Goal: Transaction & Acquisition: Purchase product/service

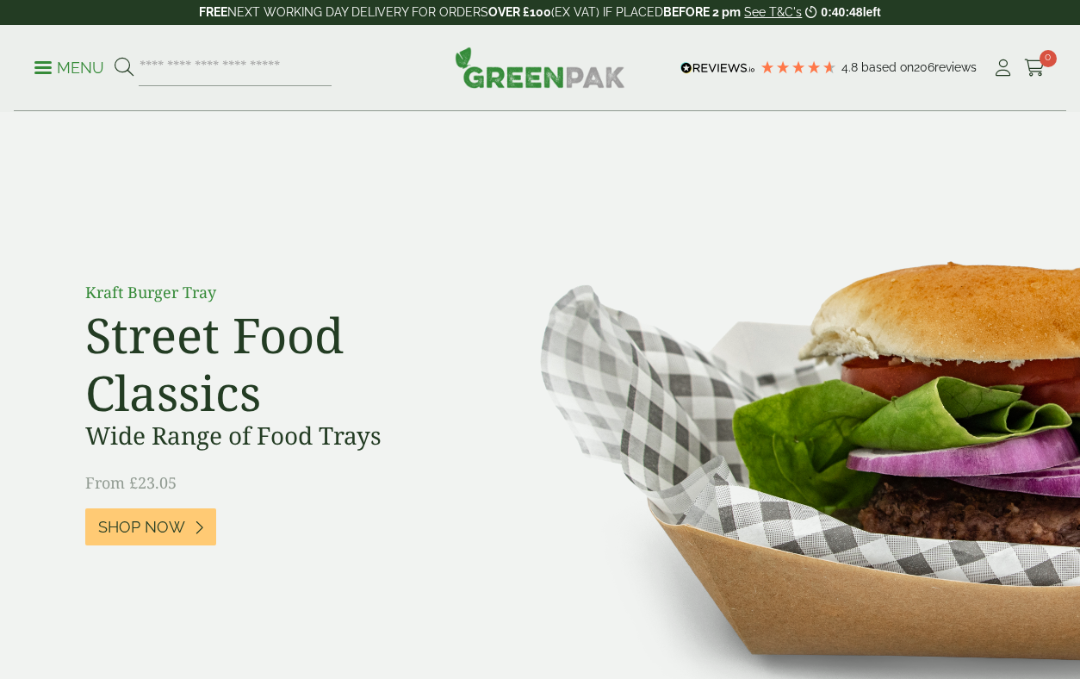
click at [80, 72] on p "Menu" at bounding box center [69, 68] width 70 height 21
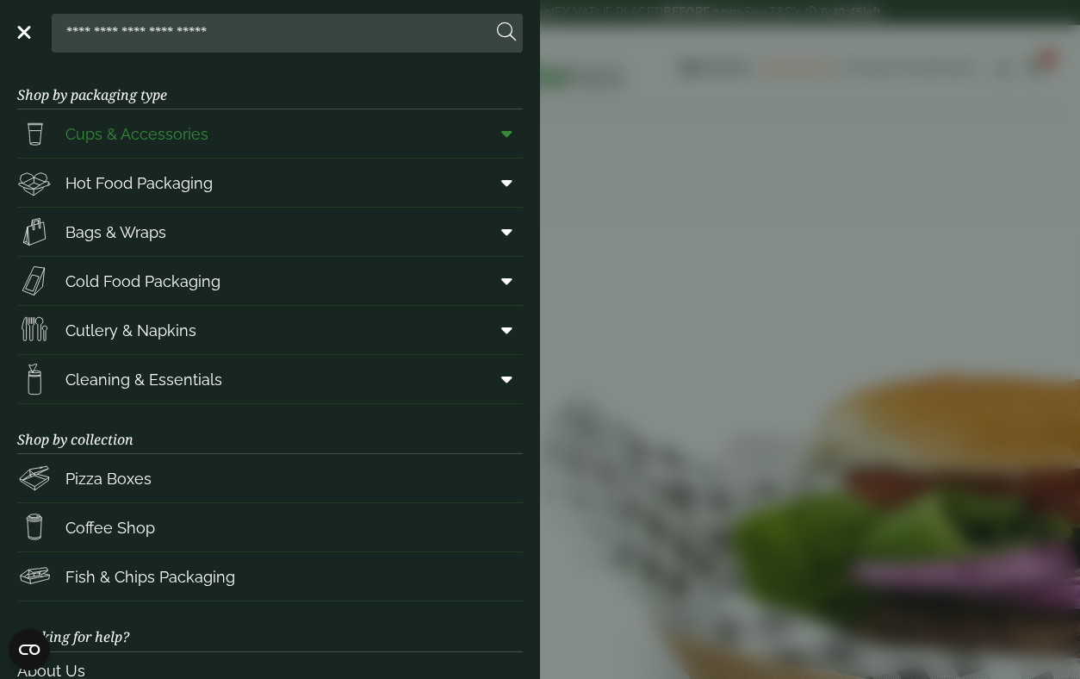
click at [128, 124] on span "Cups & Accessories" at bounding box center [136, 133] width 143 height 23
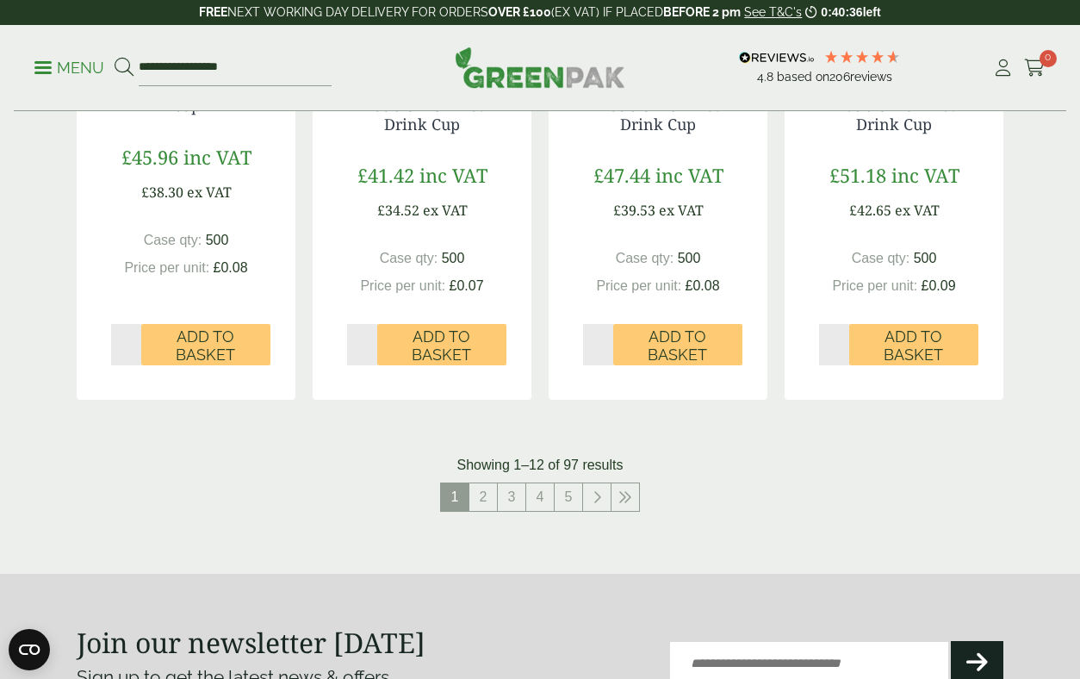
scroll to position [1760, 0]
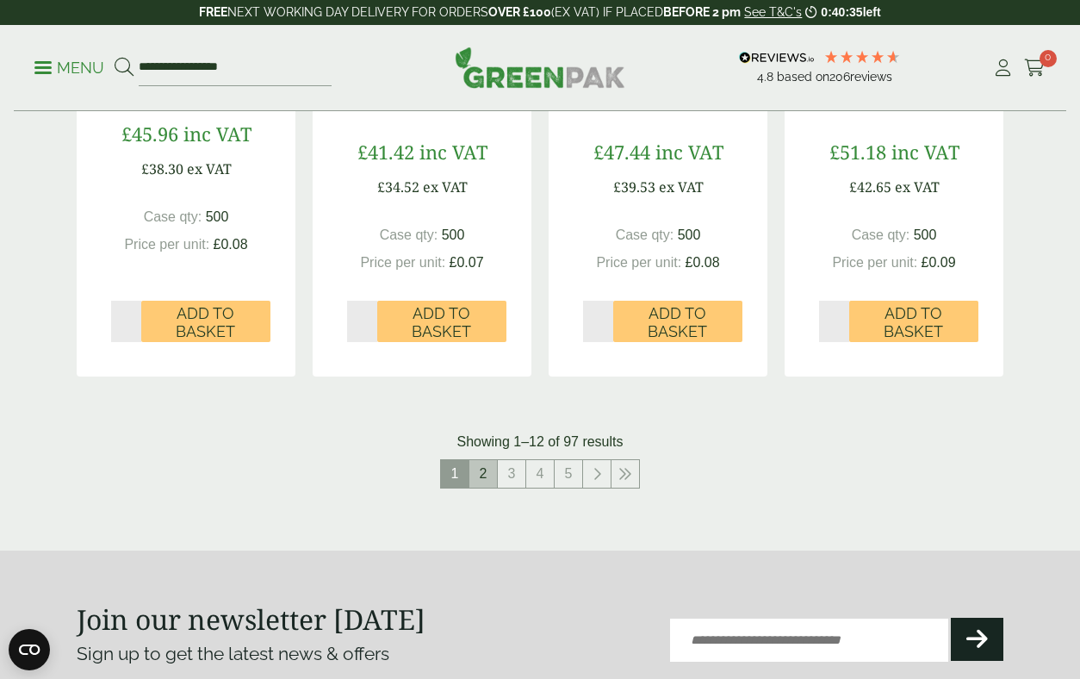
click at [481, 470] on link "2" at bounding box center [484, 474] width 28 height 28
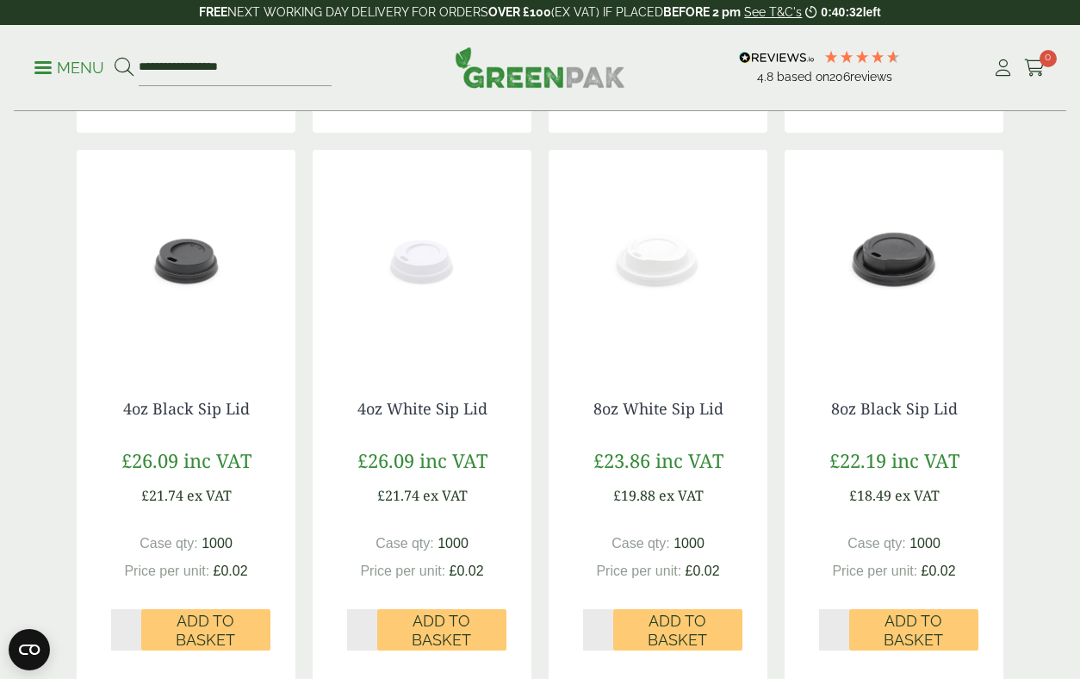
scroll to position [1324, 0]
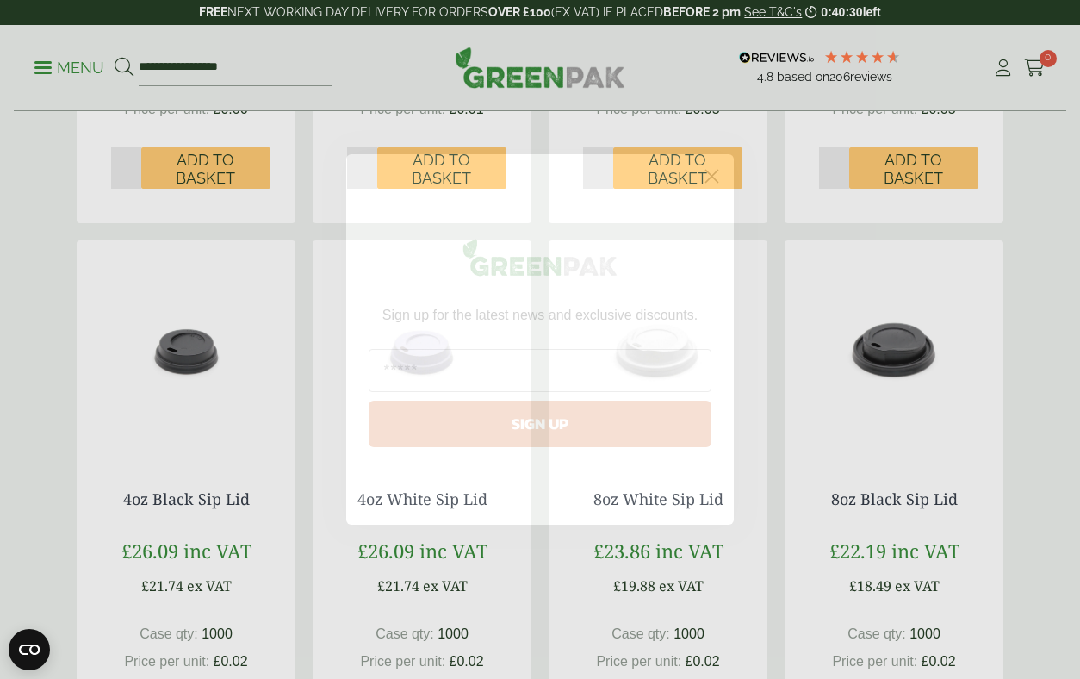
click at [724, 181] on circle "Close dialog" at bounding box center [712, 176] width 28 height 28
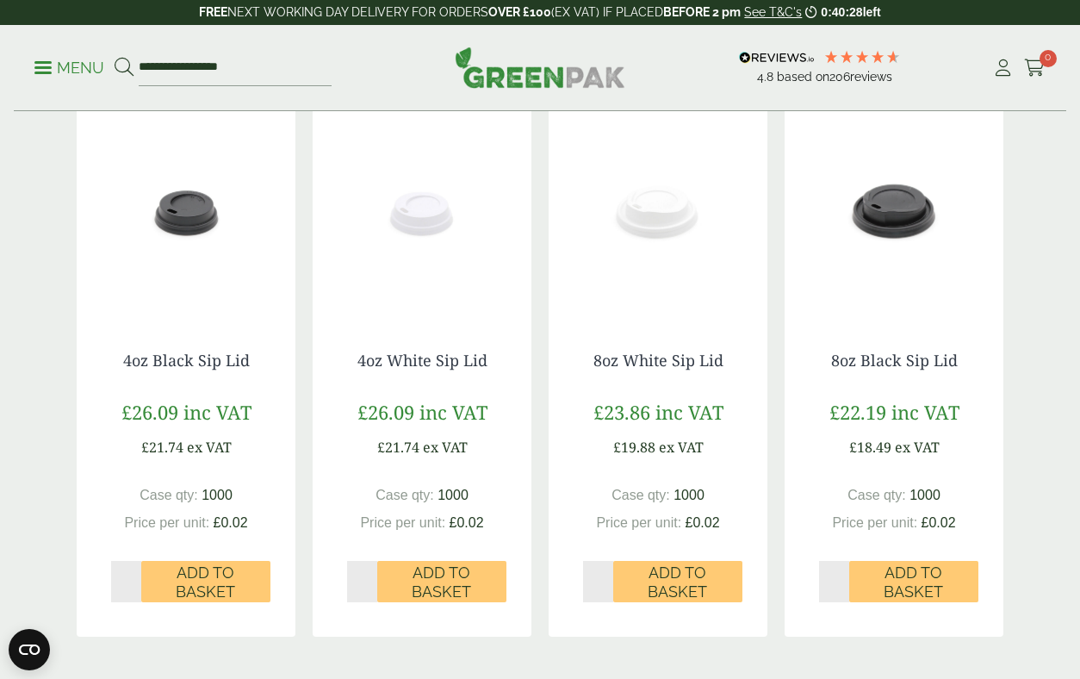
scroll to position [1467, 0]
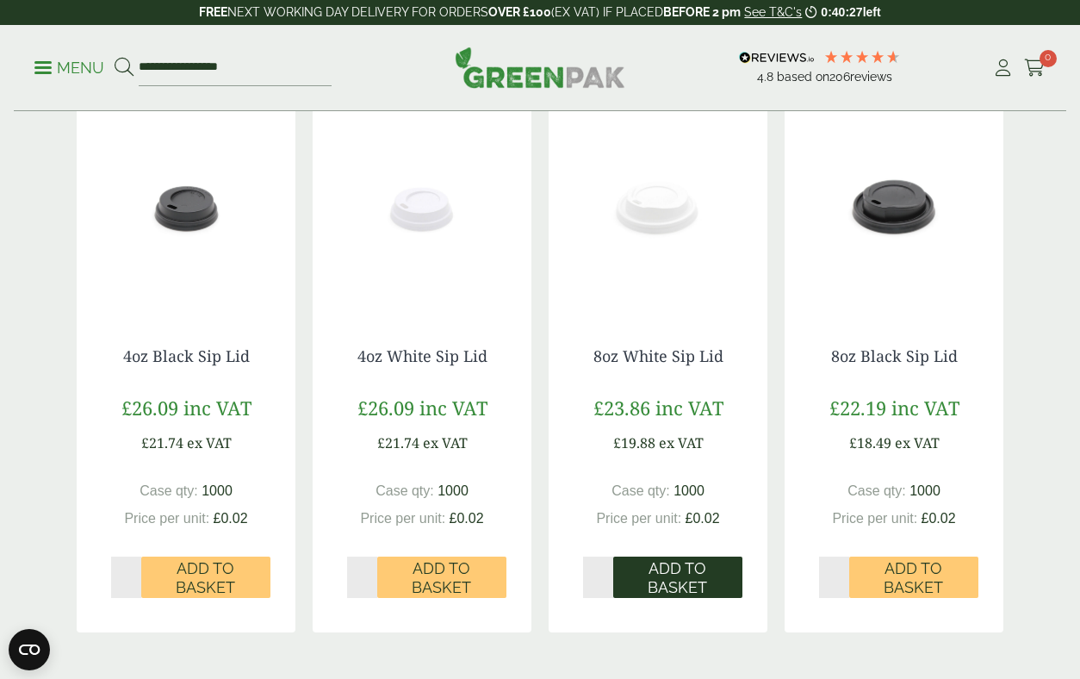
click at [690, 578] on span "Add to Basket" at bounding box center [678, 577] width 105 height 37
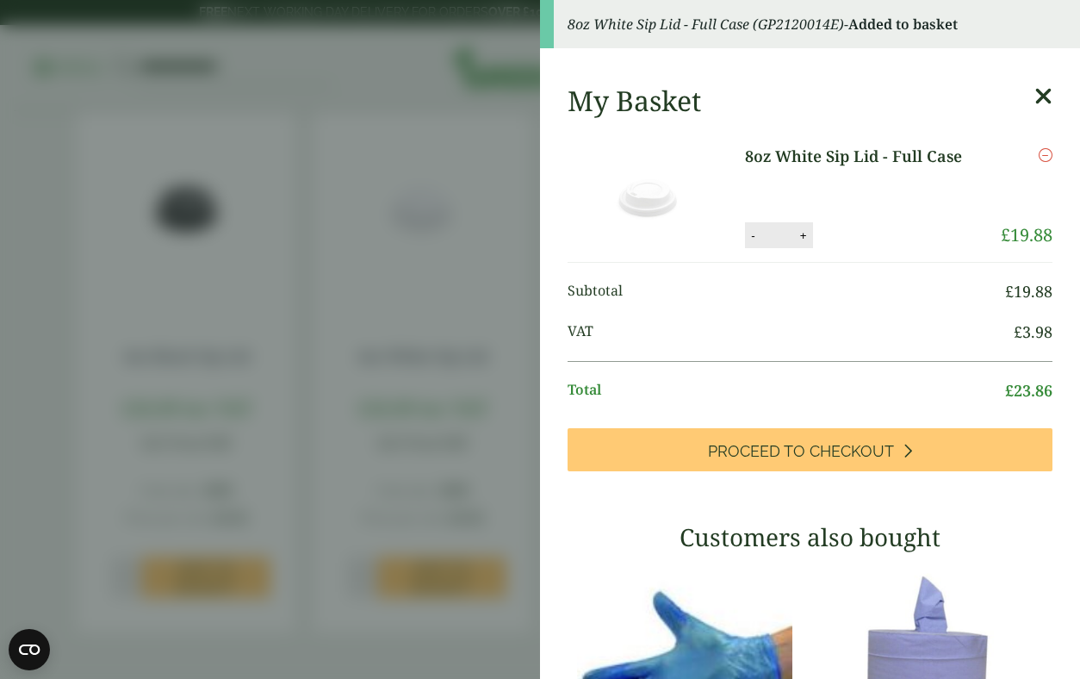
click at [488, 482] on aside "8oz White Sip Lid - Full Case (GP2120014E) - Added to basket My Basket 8oz Whit…" at bounding box center [540, 339] width 1080 height 679
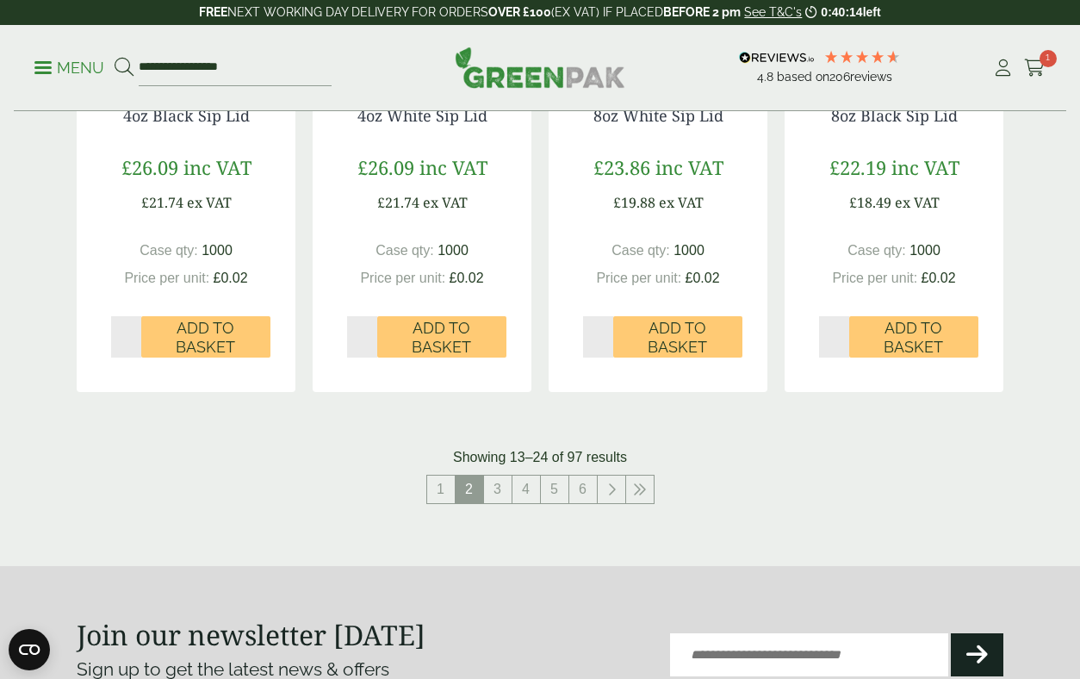
scroll to position [1710, 0]
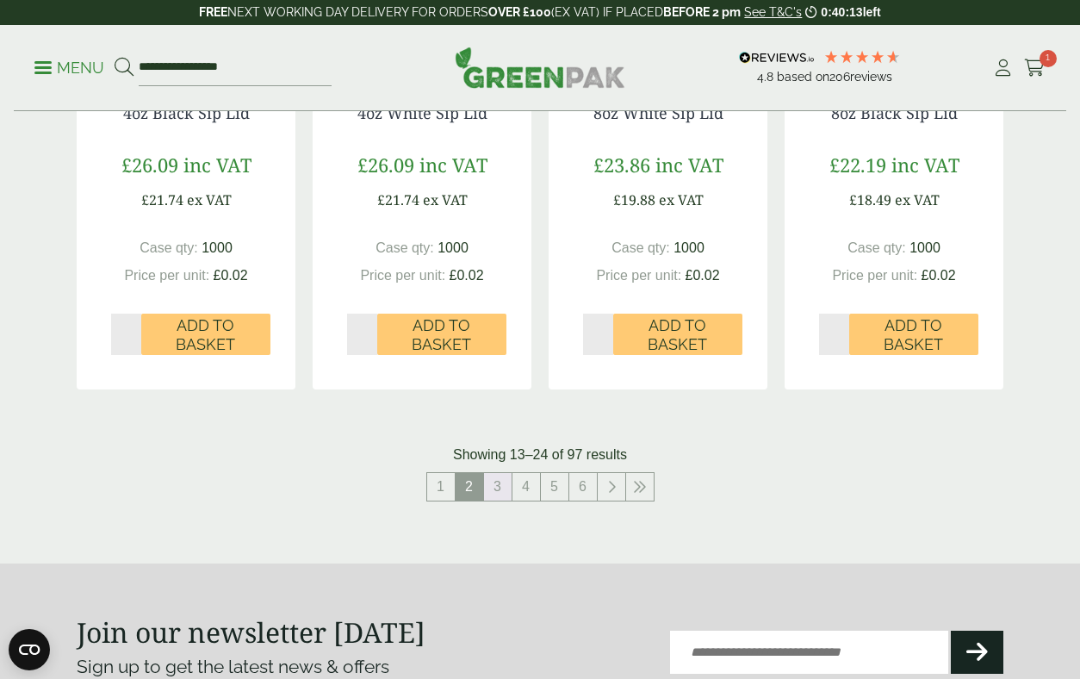
click at [488, 482] on link "3" at bounding box center [498, 487] width 28 height 28
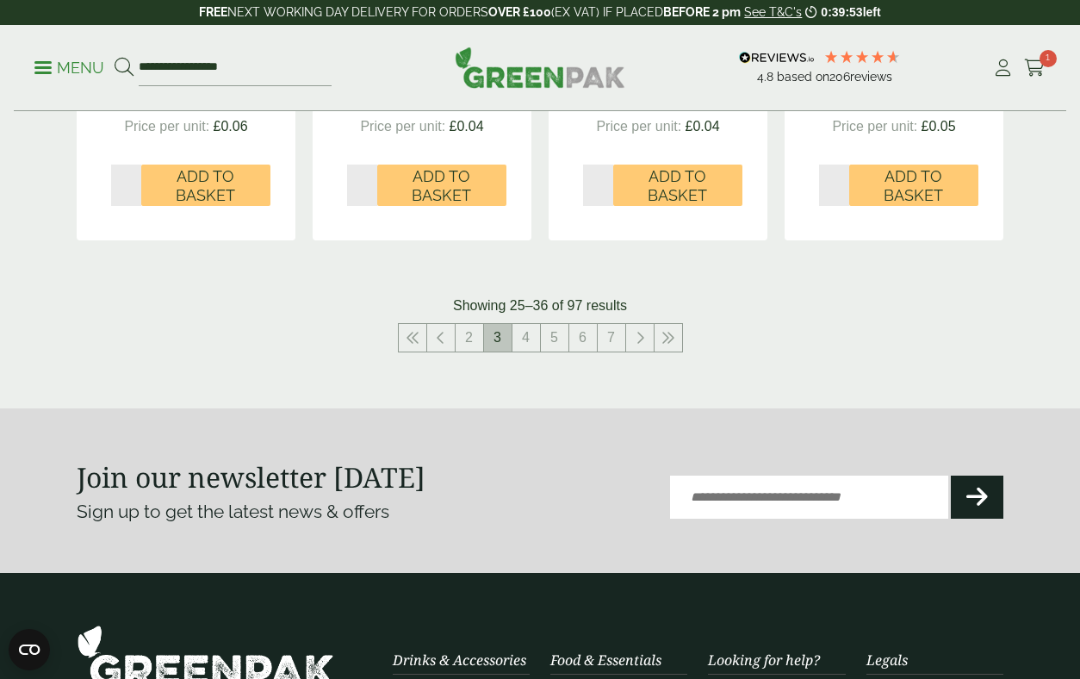
scroll to position [1875, 0]
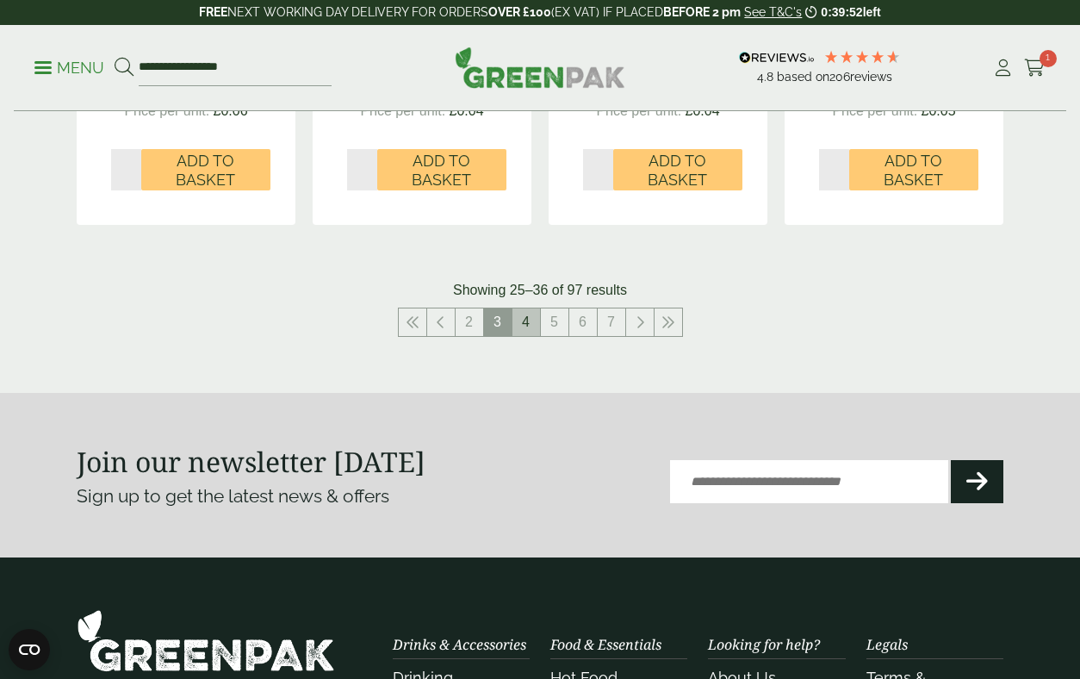
click at [515, 328] on link "4" at bounding box center [527, 322] width 28 height 28
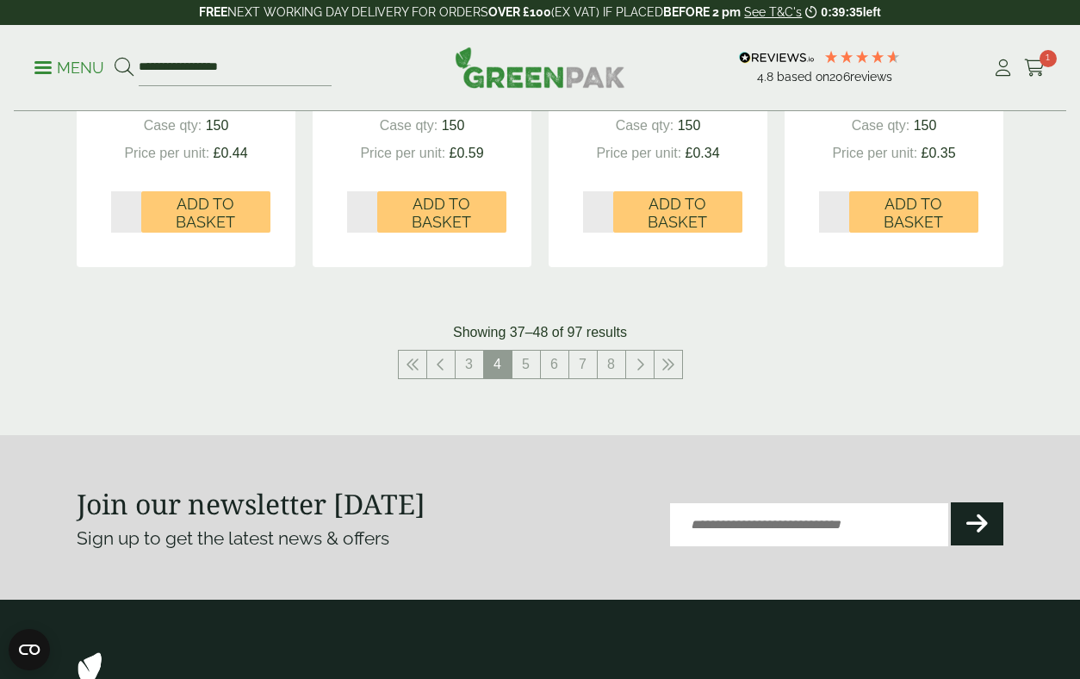
scroll to position [2152, 0]
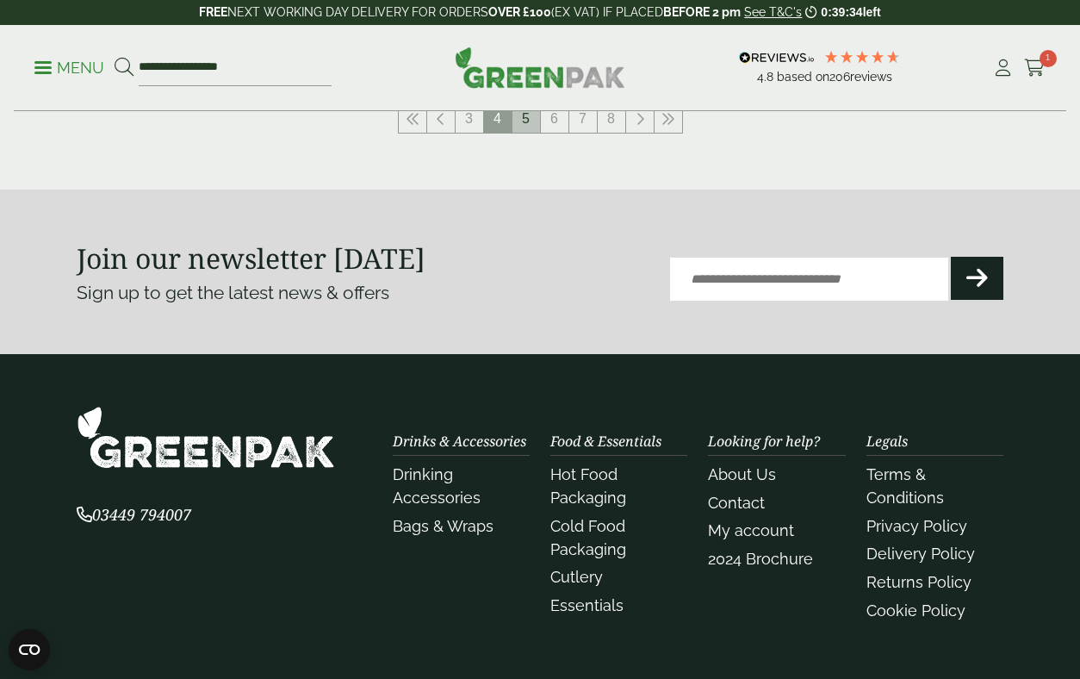
click at [532, 124] on link "5" at bounding box center [527, 119] width 28 height 28
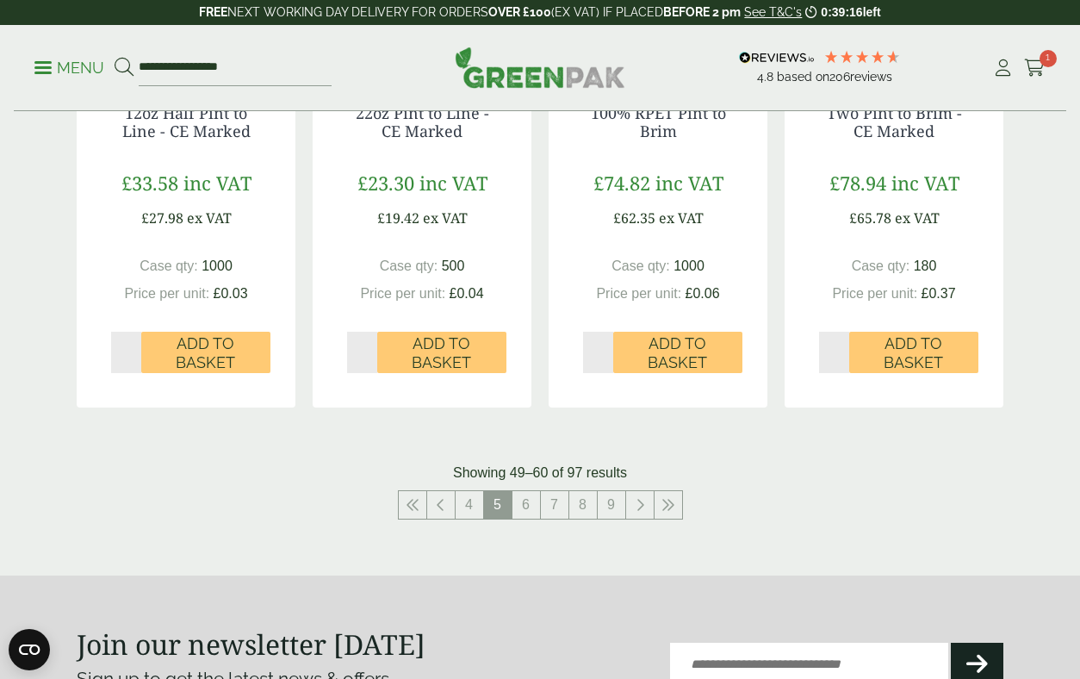
scroll to position [1710, 0]
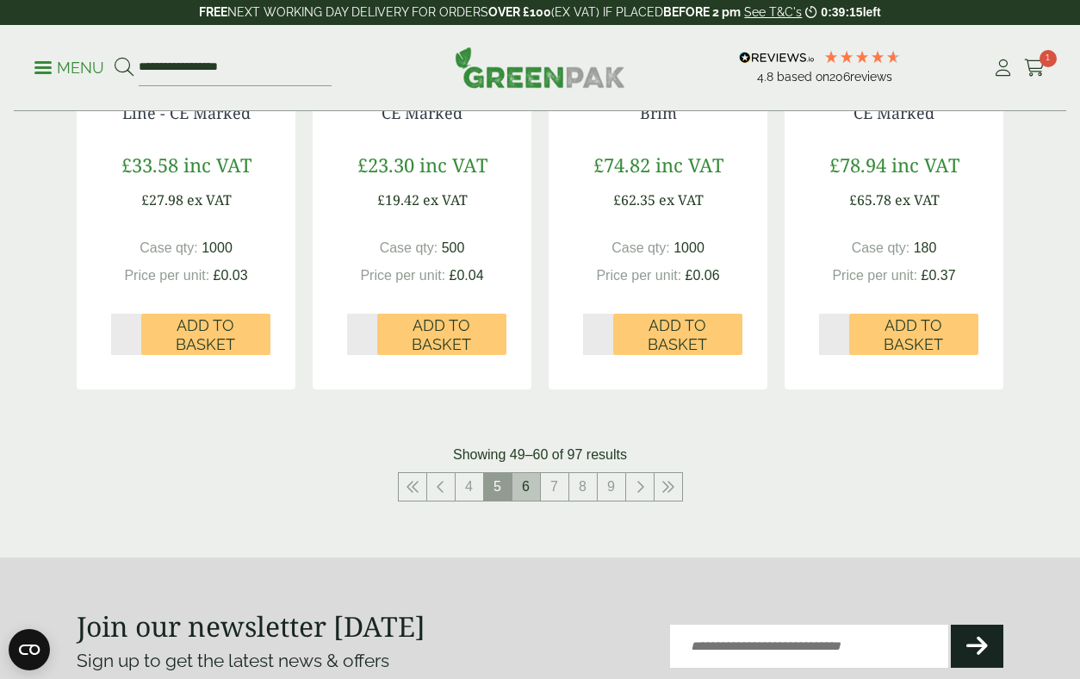
click at [524, 473] on link "6" at bounding box center [527, 487] width 28 height 28
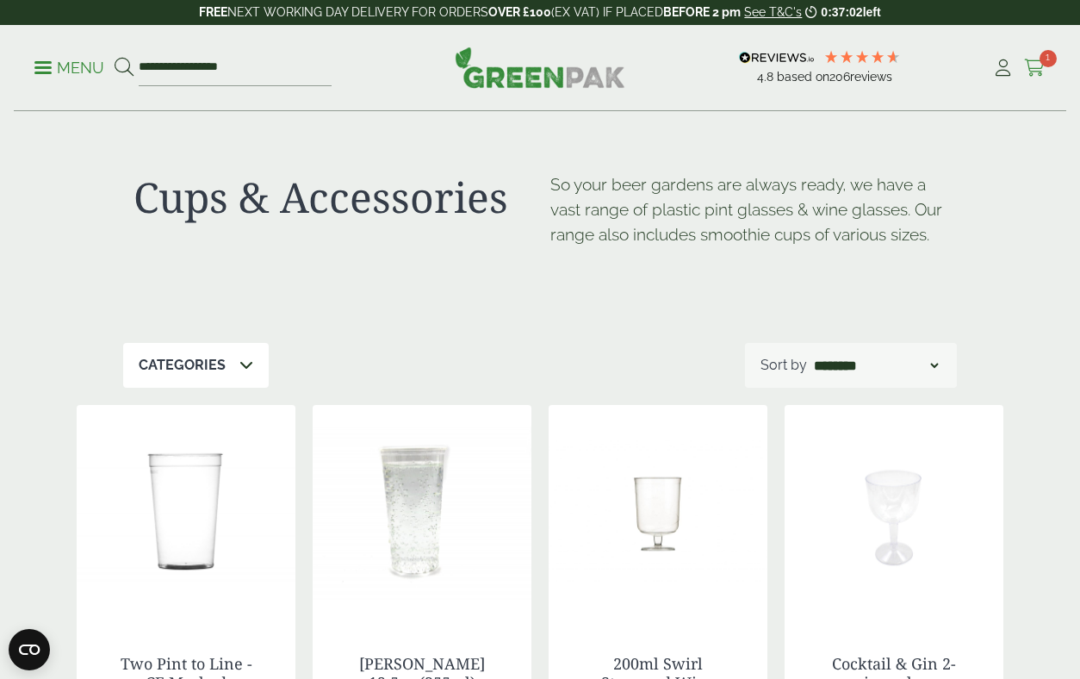
click at [1040, 72] on icon at bounding box center [1035, 67] width 22 height 17
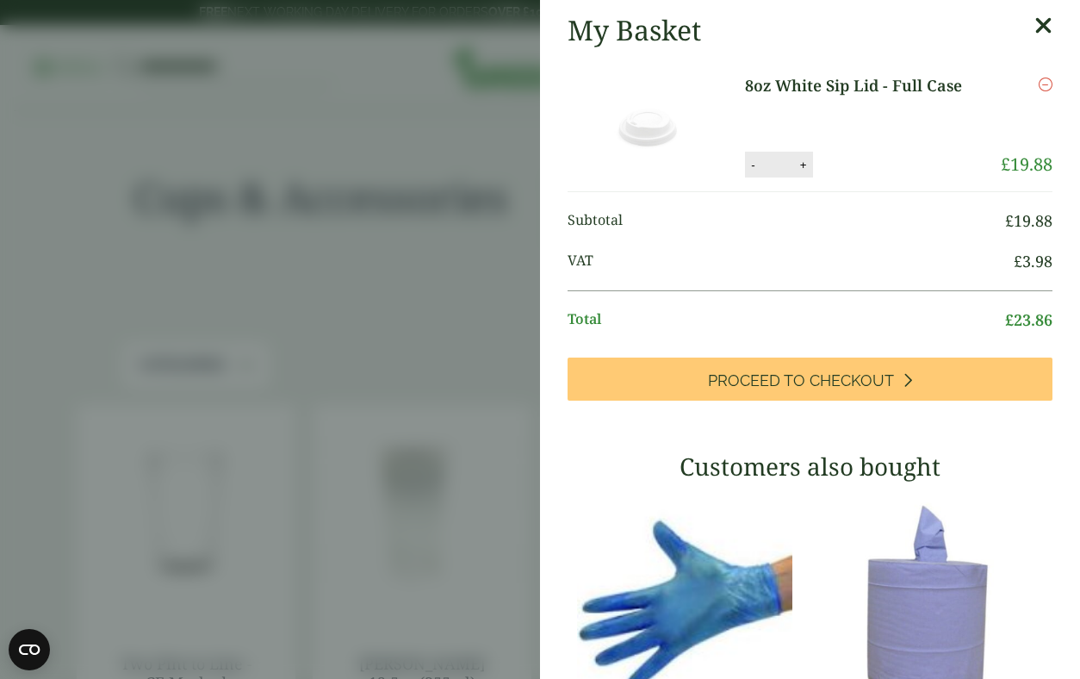
click at [410, 328] on aside "My Basket 8oz White Sip Lid - Full Case 8oz White Sip Lid - Full Case quantity …" at bounding box center [540, 339] width 1080 height 679
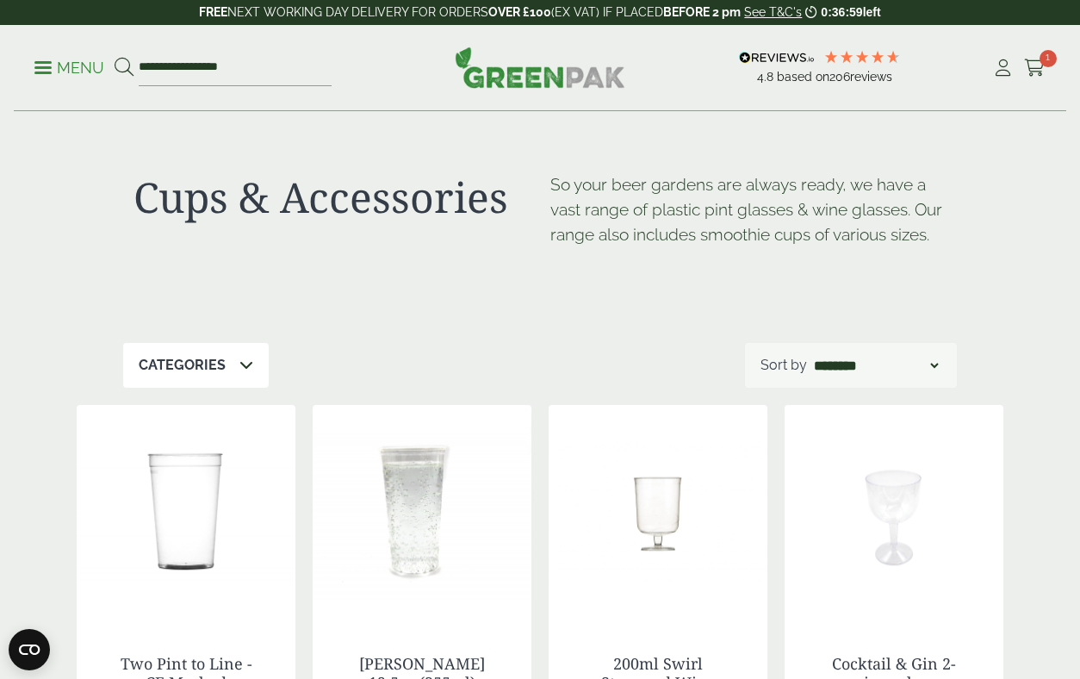
click at [74, 67] on p "Menu" at bounding box center [69, 68] width 70 height 21
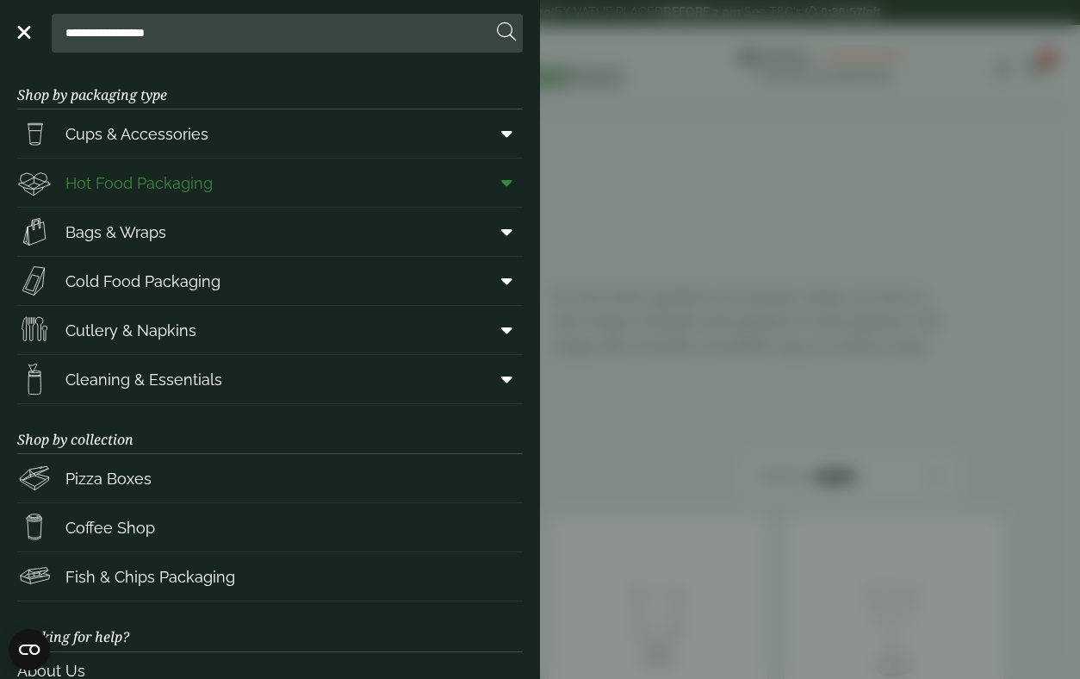
click at [110, 177] on span "Hot Food Packaging" at bounding box center [138, 182] width 147 height 23
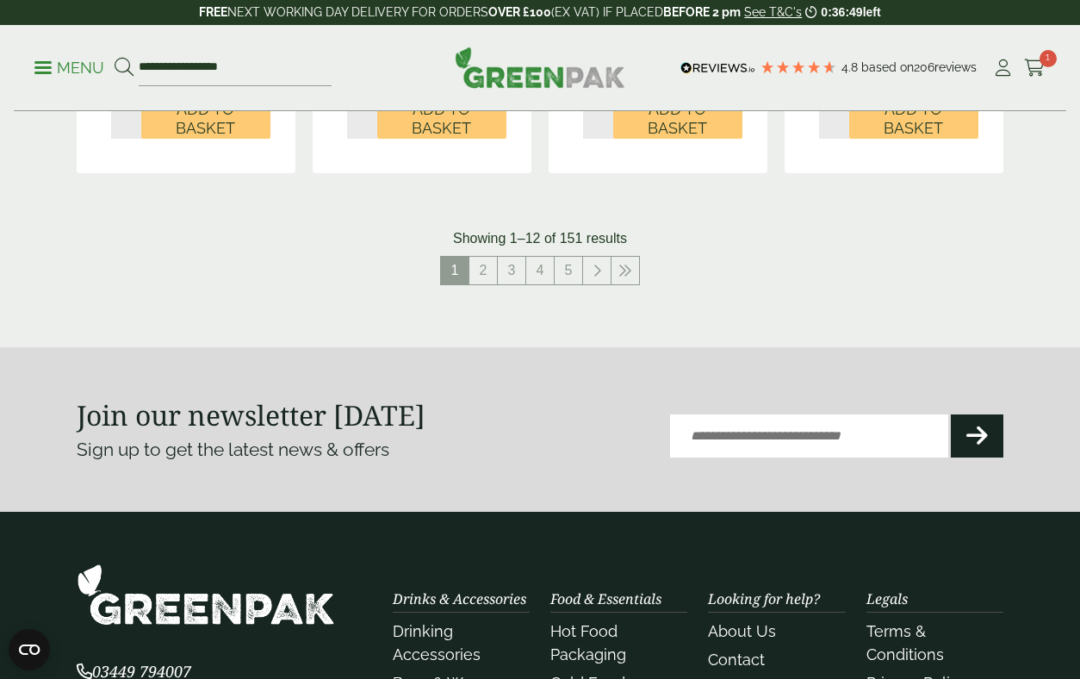
scroll to position [2175, 0]
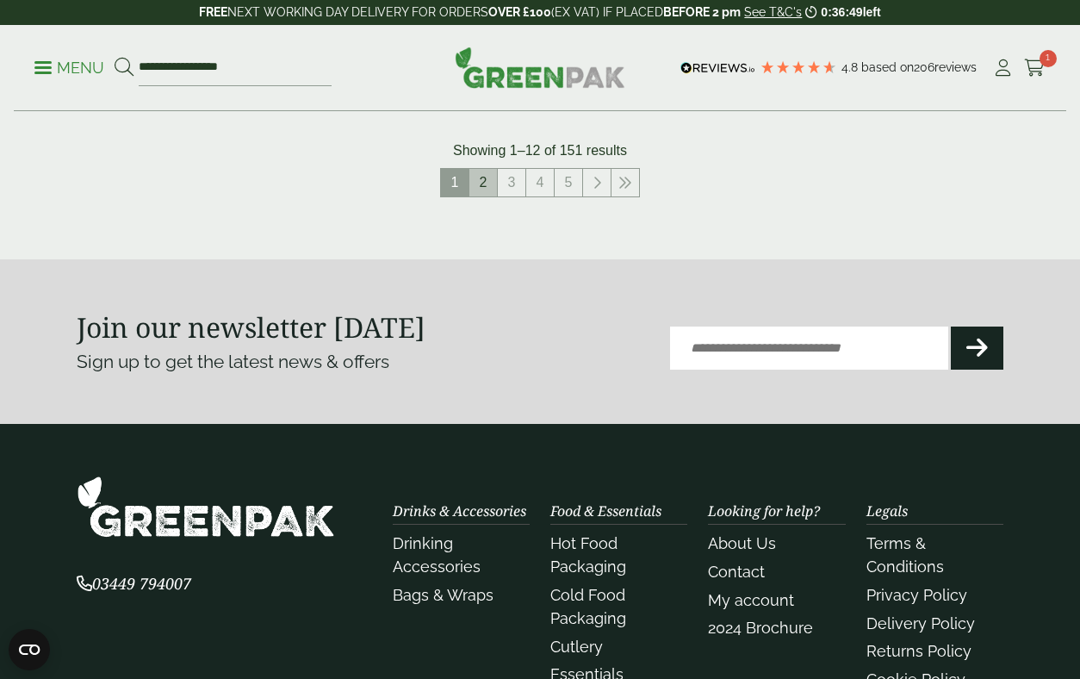
click at [487, 169] on link "2" at bounding box center [484, 183] width 28 height 28
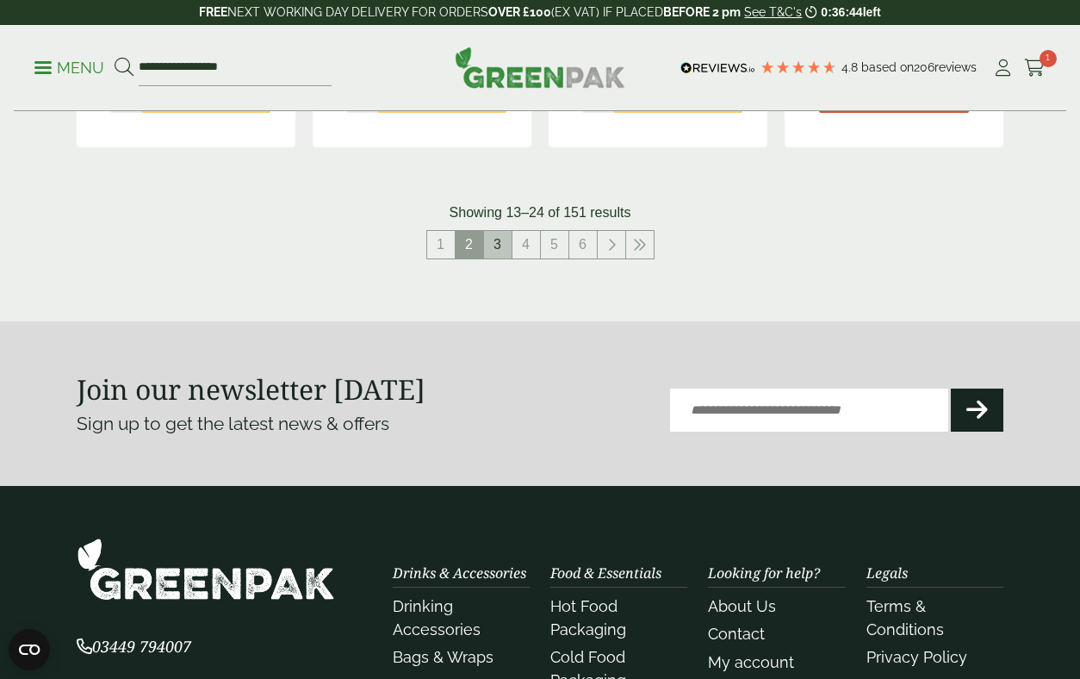
scroll to position [2195, 0]
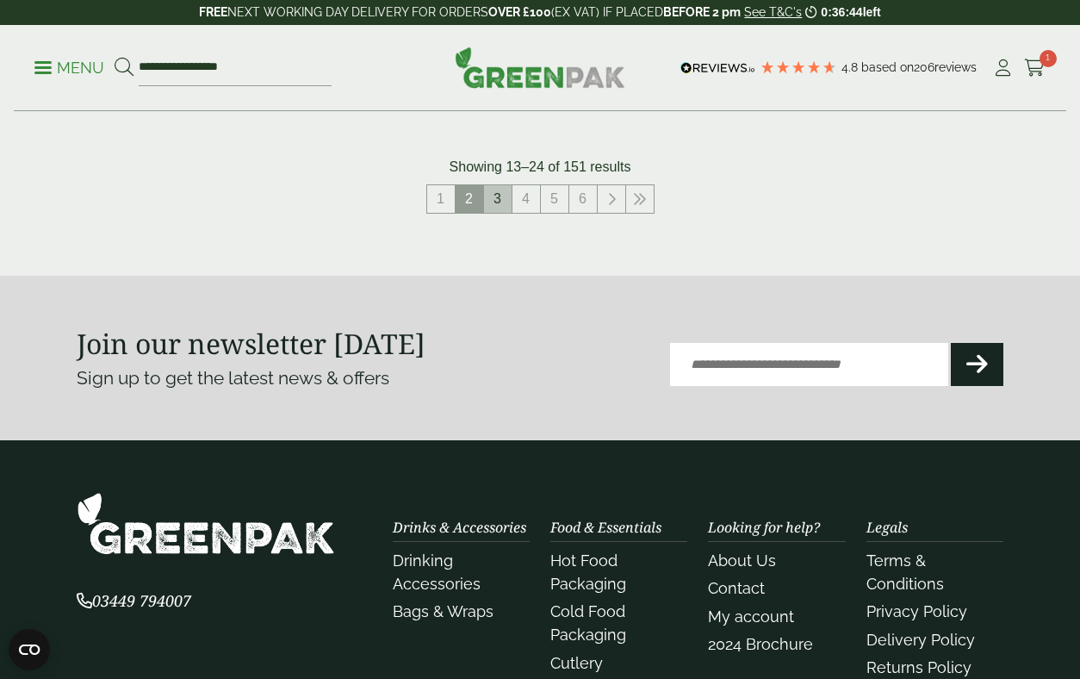
click at [494, 202] on link "3" at bounding box center [498, 199] width 28 height 28
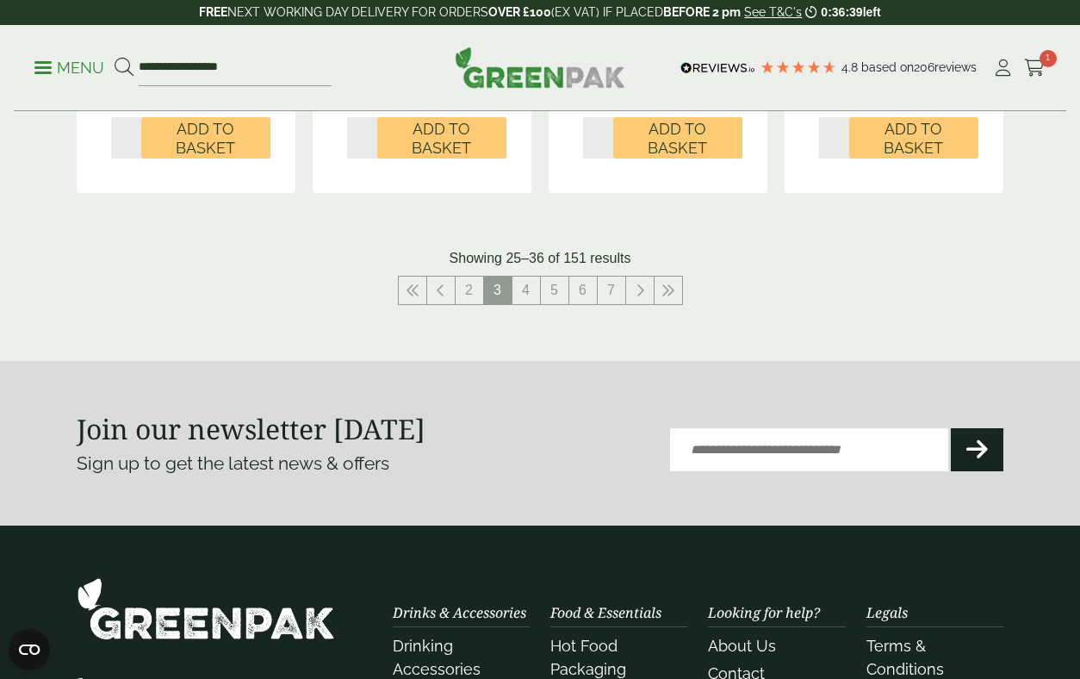
scroll to position [2135, 0]
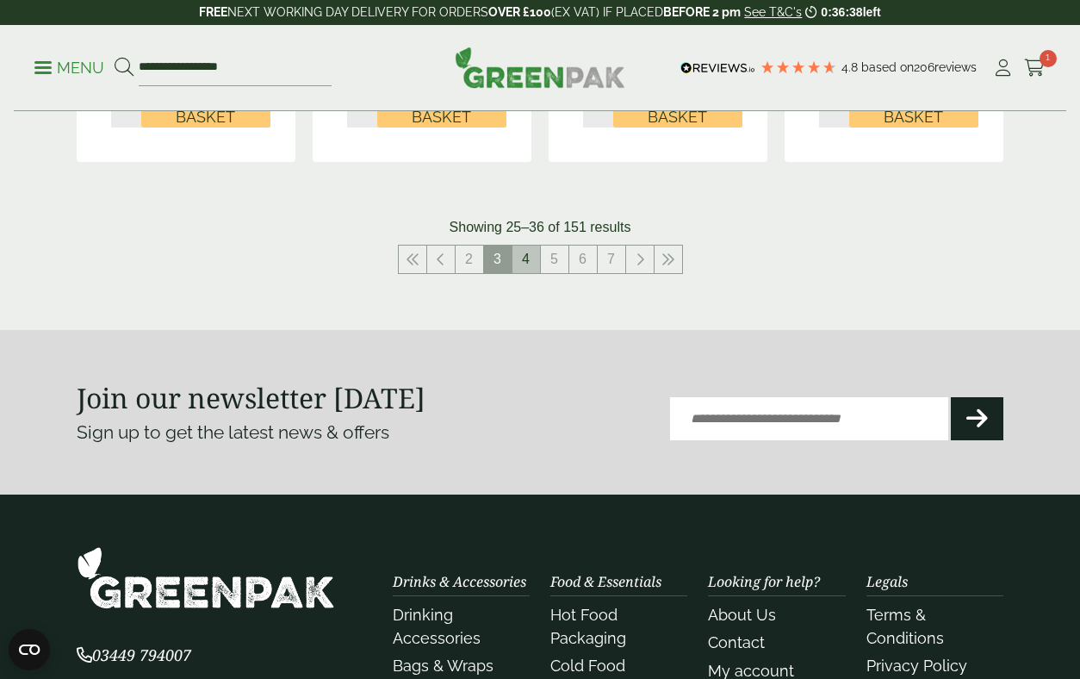
click at [520, 260] on link "4" at bounding box center [527, 260] width 28 height 28
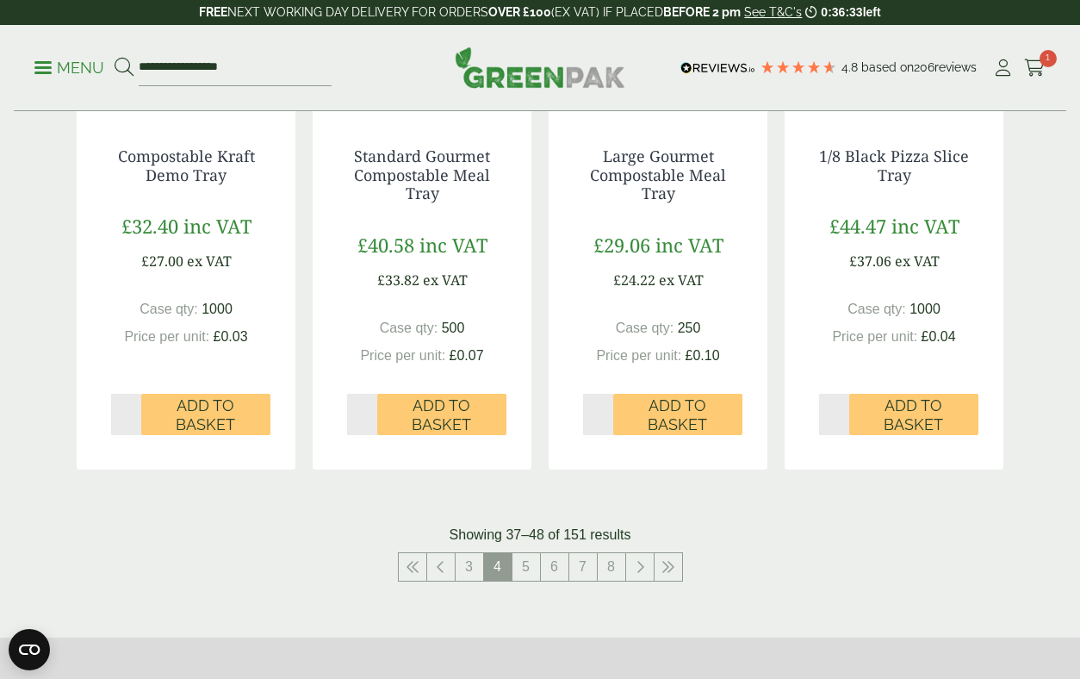
scroll to position [1835, 0]
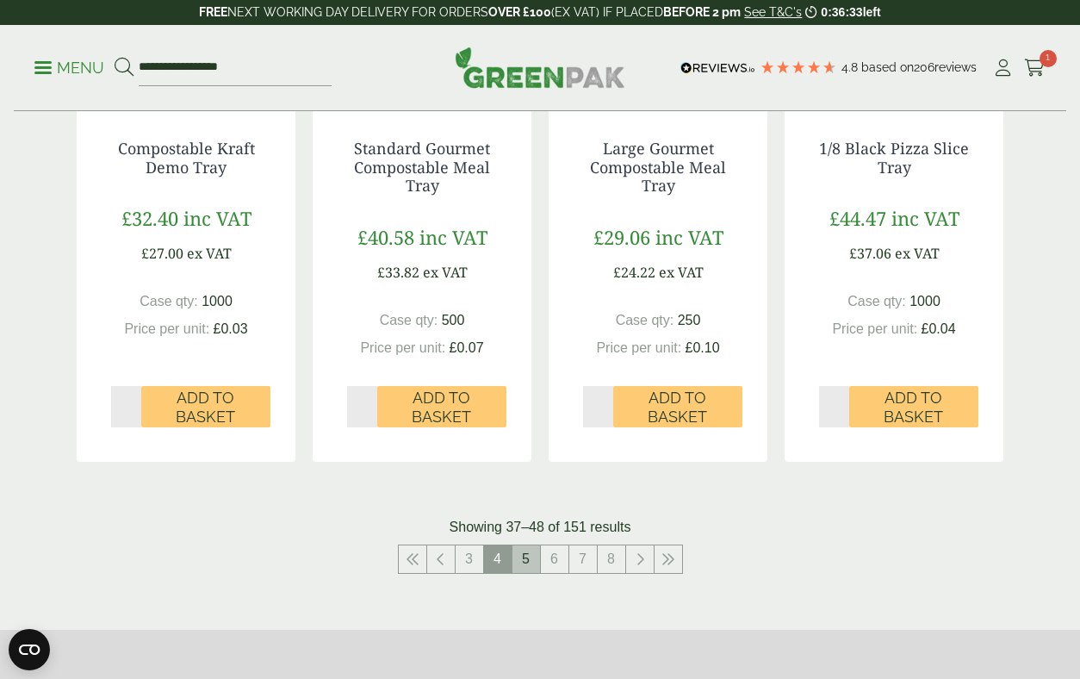
click at [525, 545] on link "5" at bounding box center [527, 559] width 28 height 28
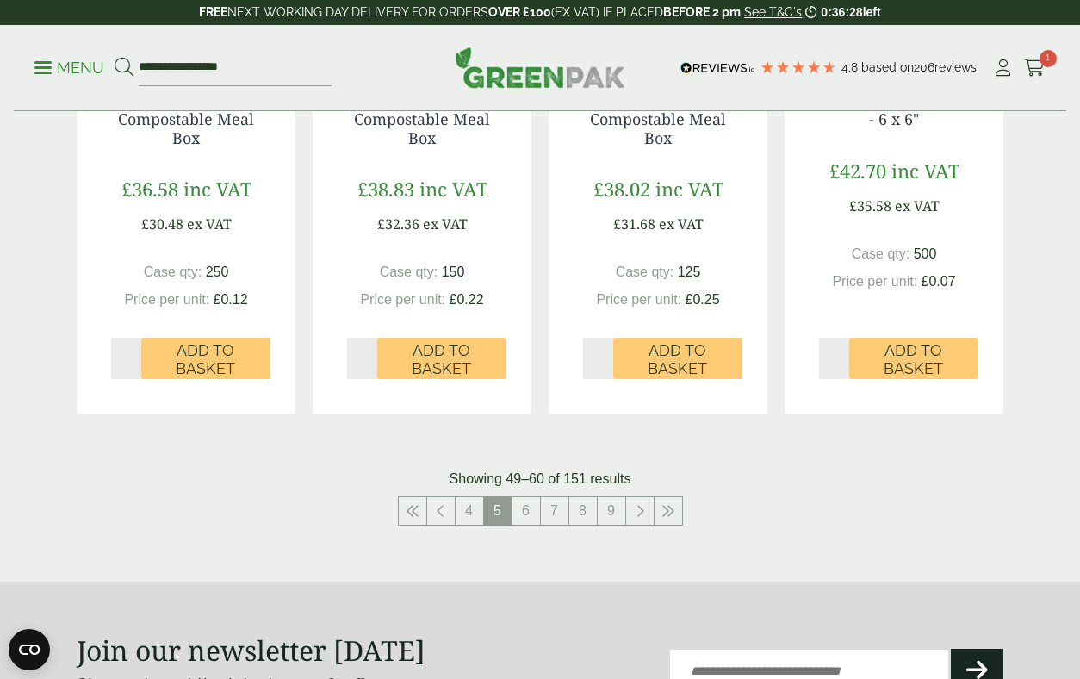
scroll to position [1883, 0]
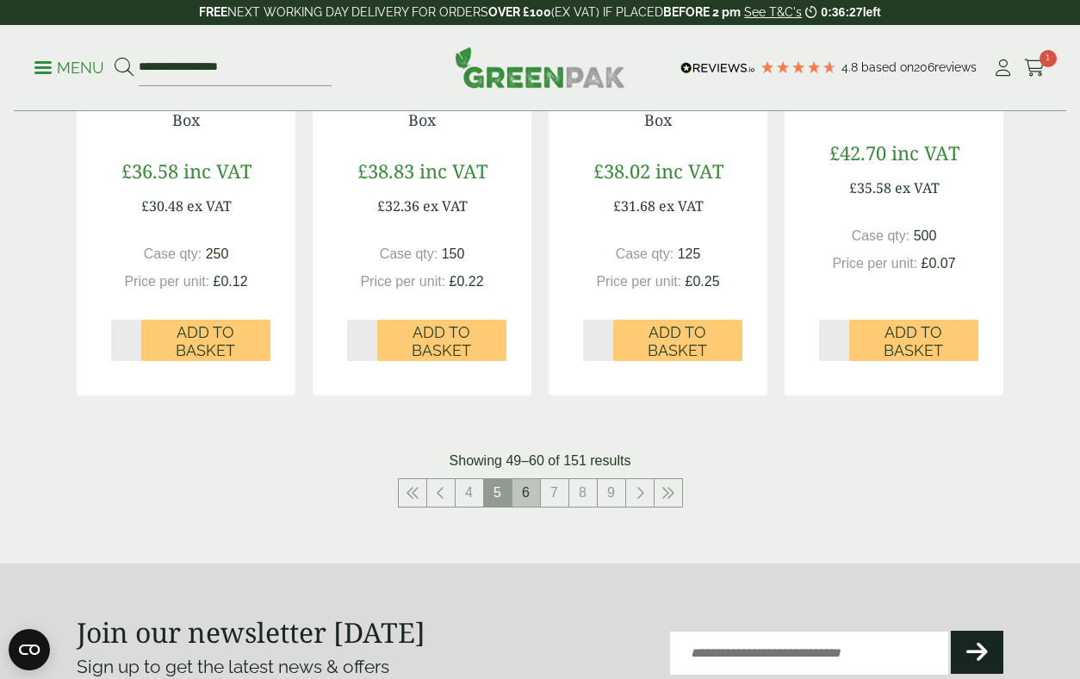
click at [524, 482] on link "6" at bounding box center [527, 493] width 28 height 28
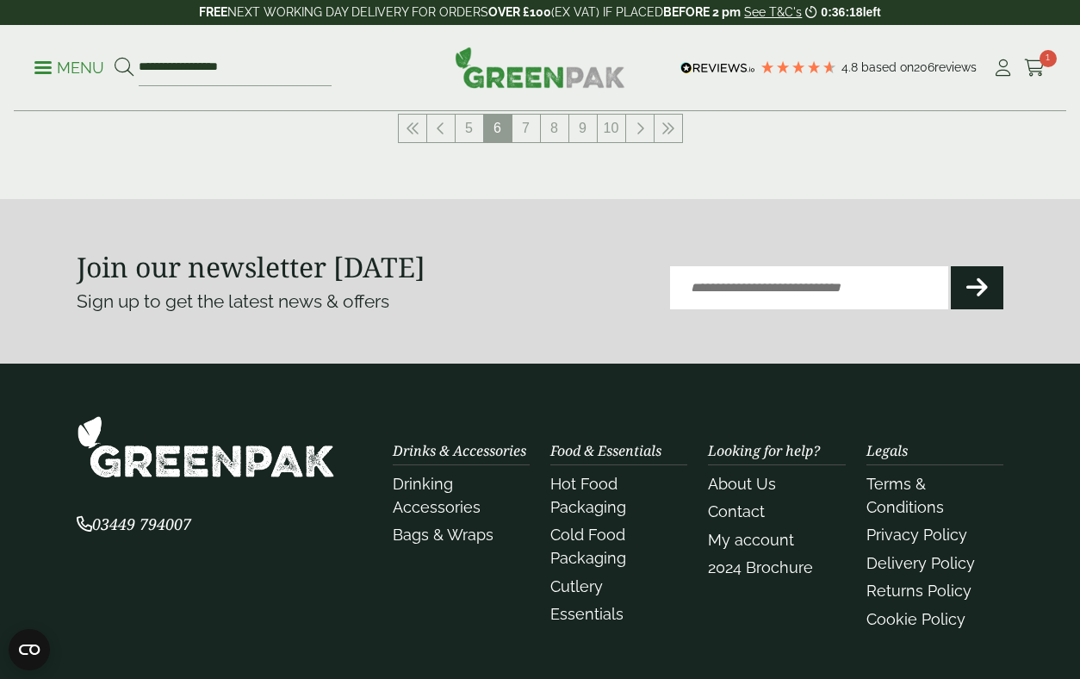
scroll to position [2176, 0]
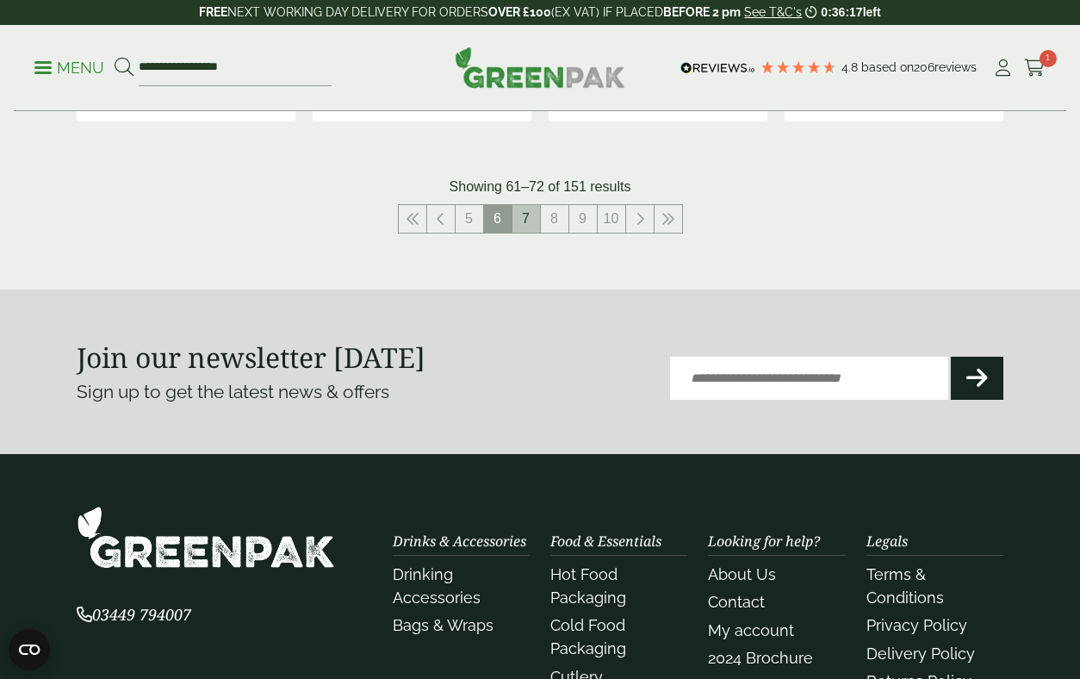
click at [514, 206] on link "7" at bounding box center [527, 219] width 28 height 28
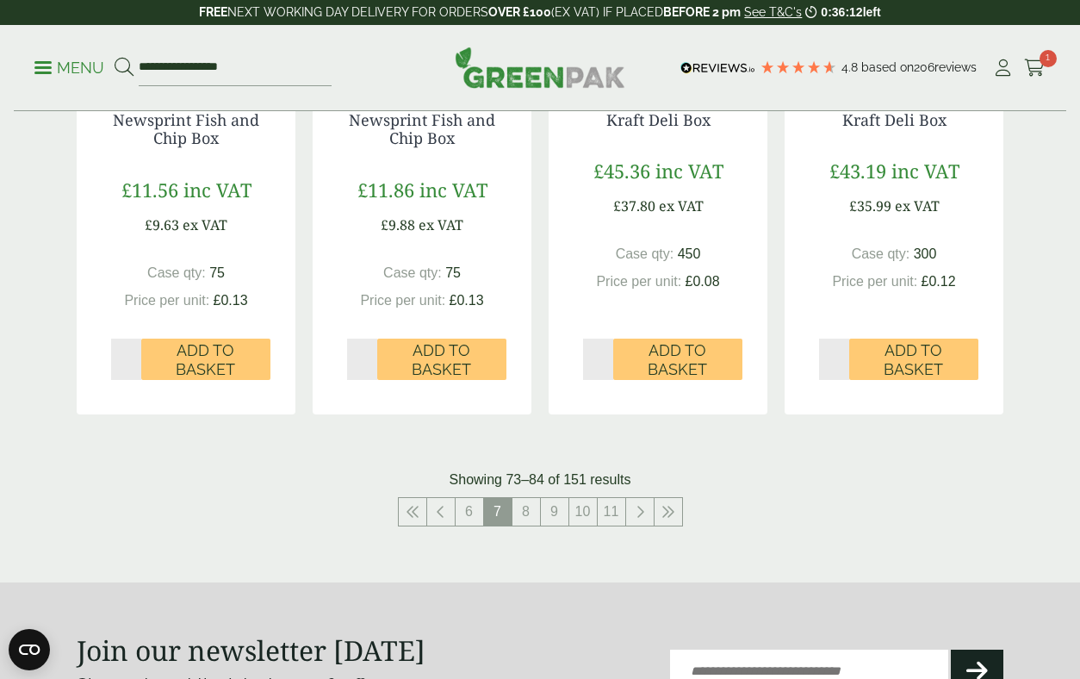
scroll to position [1925, 0]
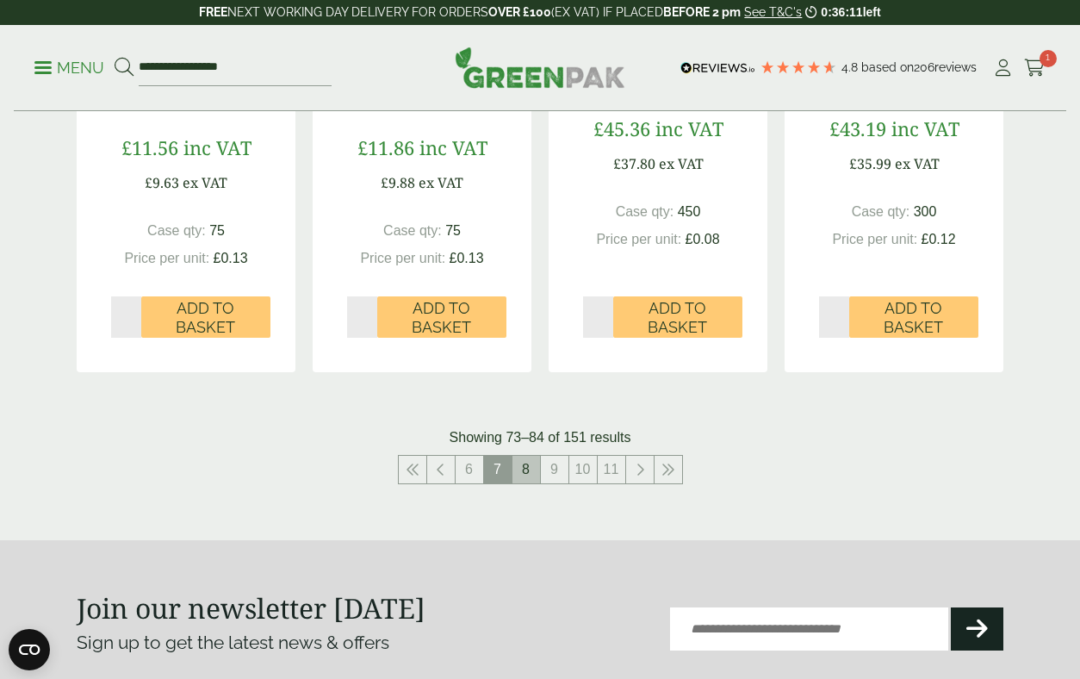
click at [529, 476] on link "8" at bounding box center [527, 470] width 28 height 28
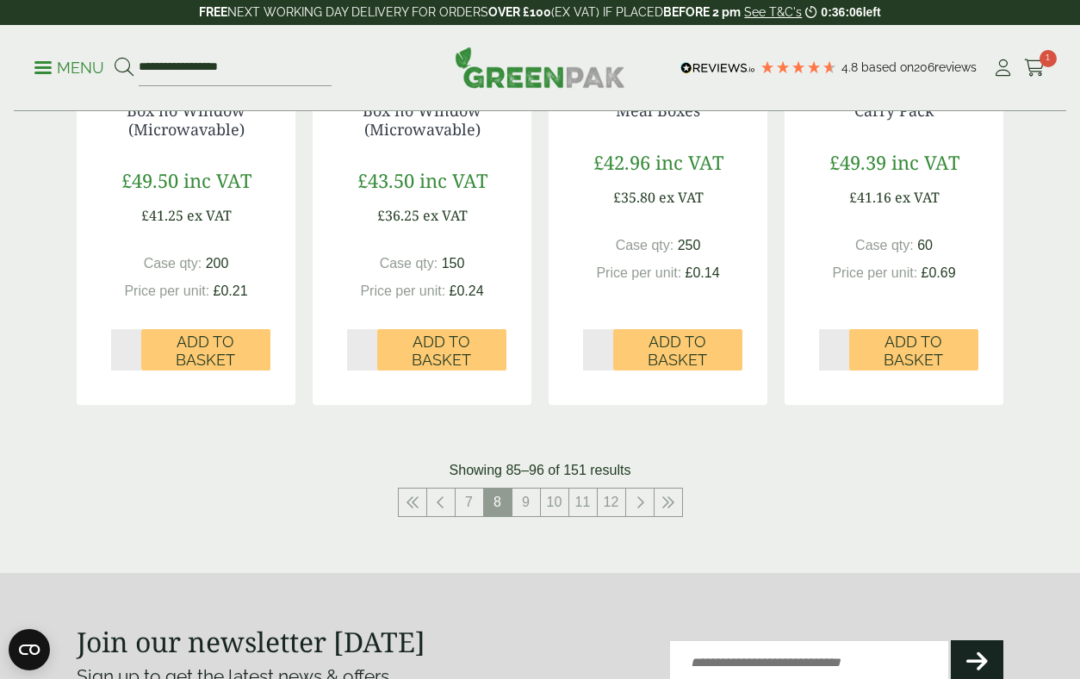
scroll to position [2072, 0]
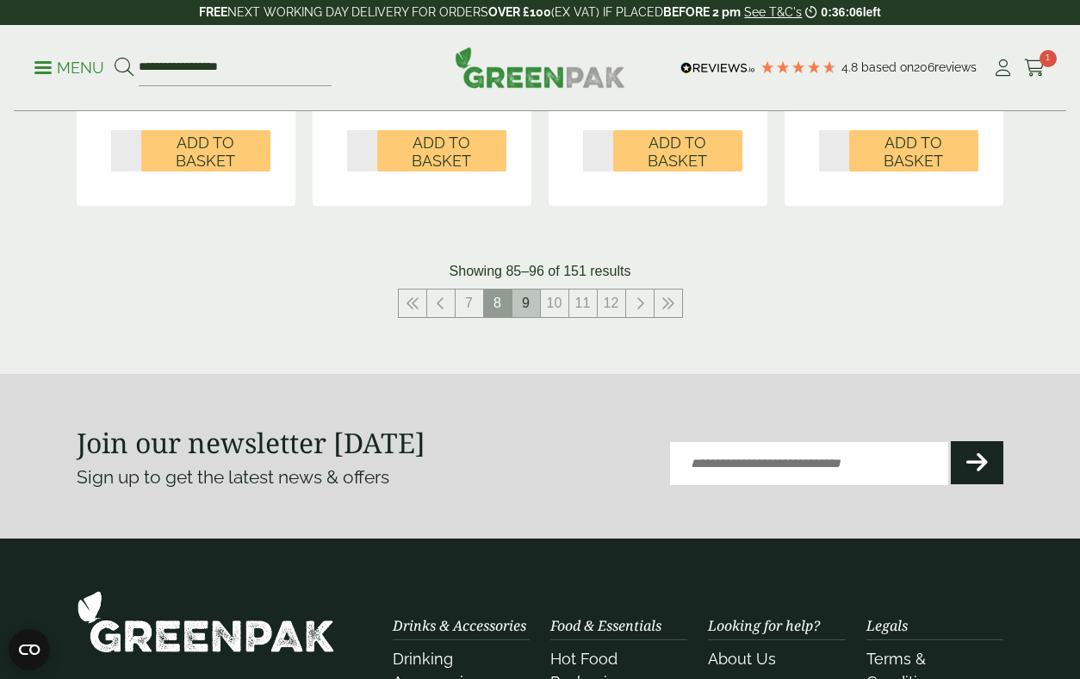
click at [519, 301] on link "9" at bounding box center [527, 303] width 28 height 28
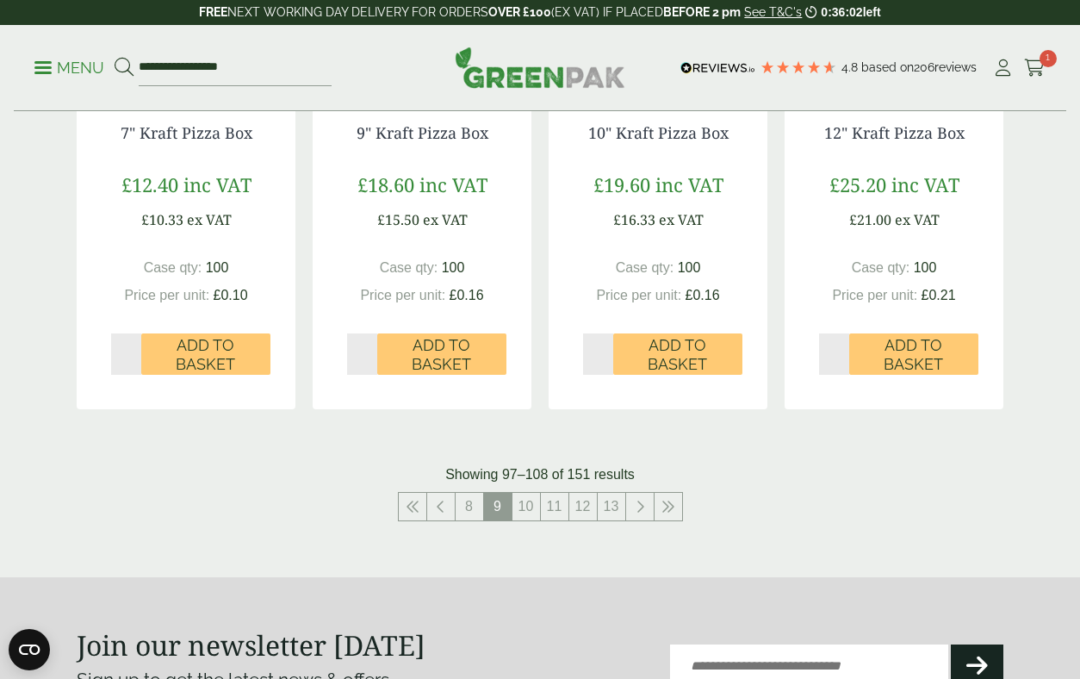
scroll to position [1902, 0]
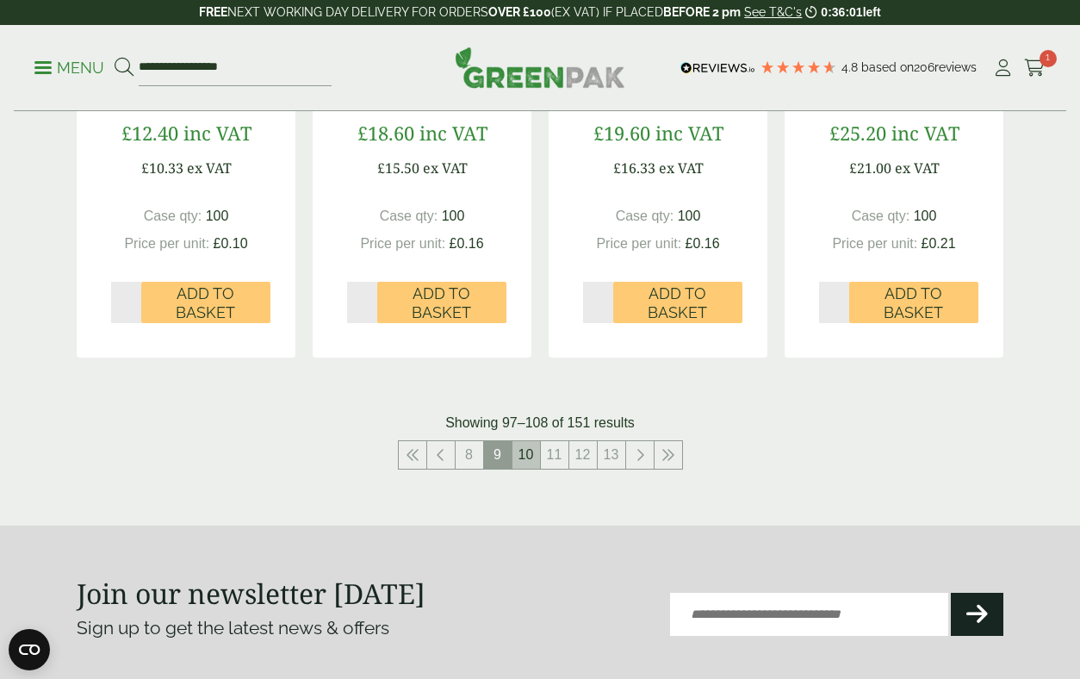
click at [526, 452] on link "10" at bounding box center [527, 455] width 28 height 28
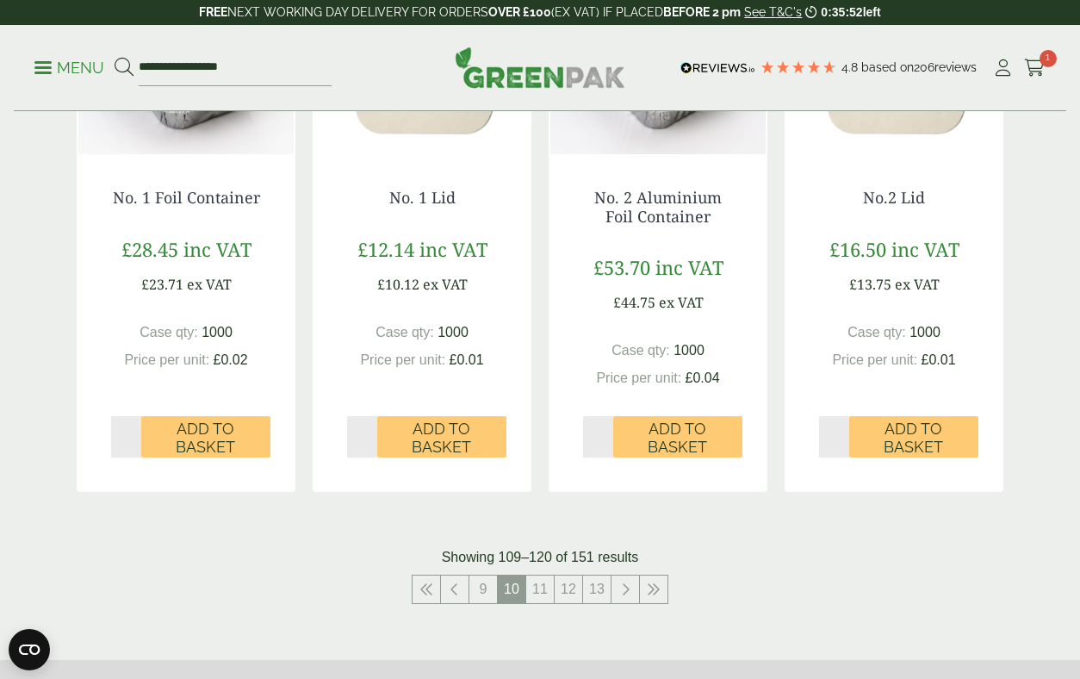
scroll to position [1790, 0]
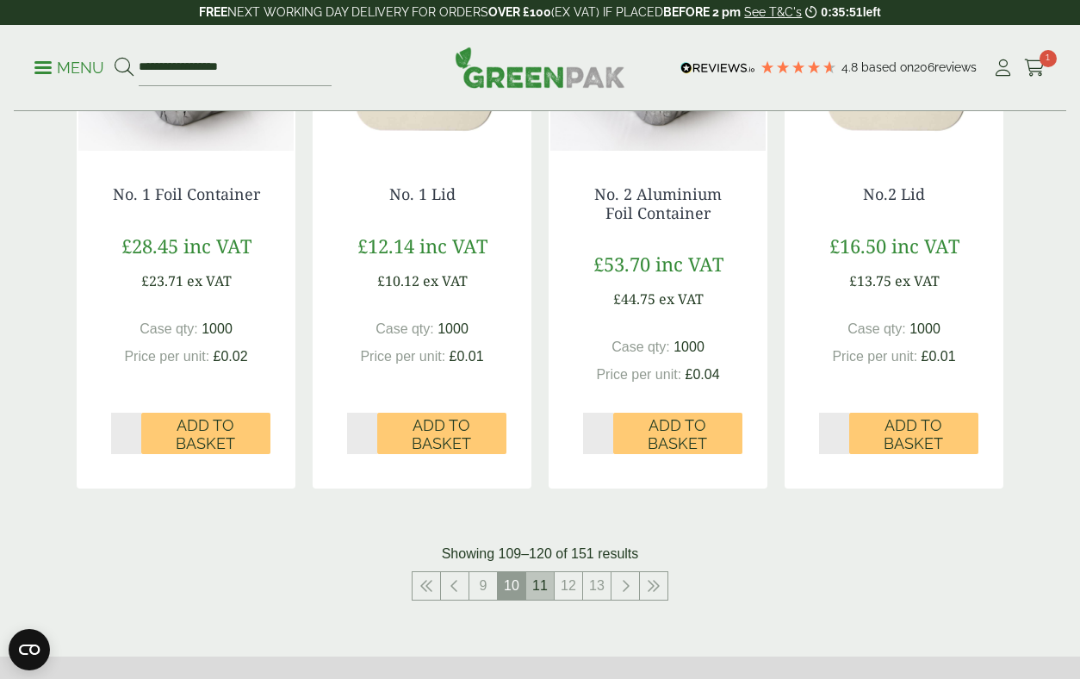
click at [530, 574] on link "11" at bounding box center [540, 586] width 28 height 28
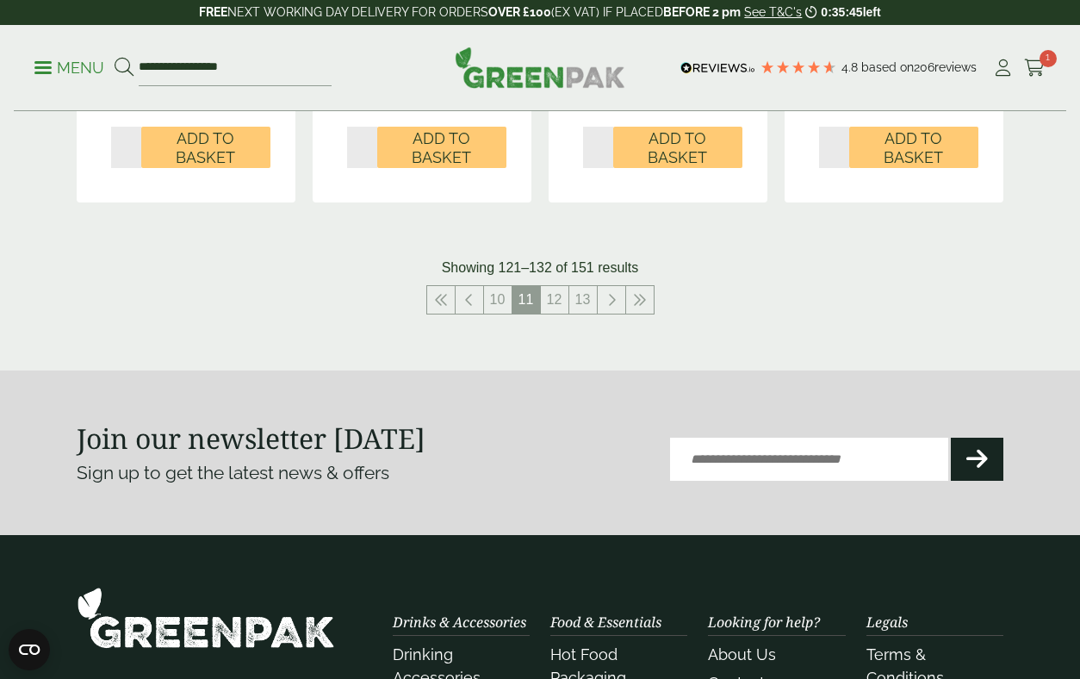
scroll to position [2143, 0]
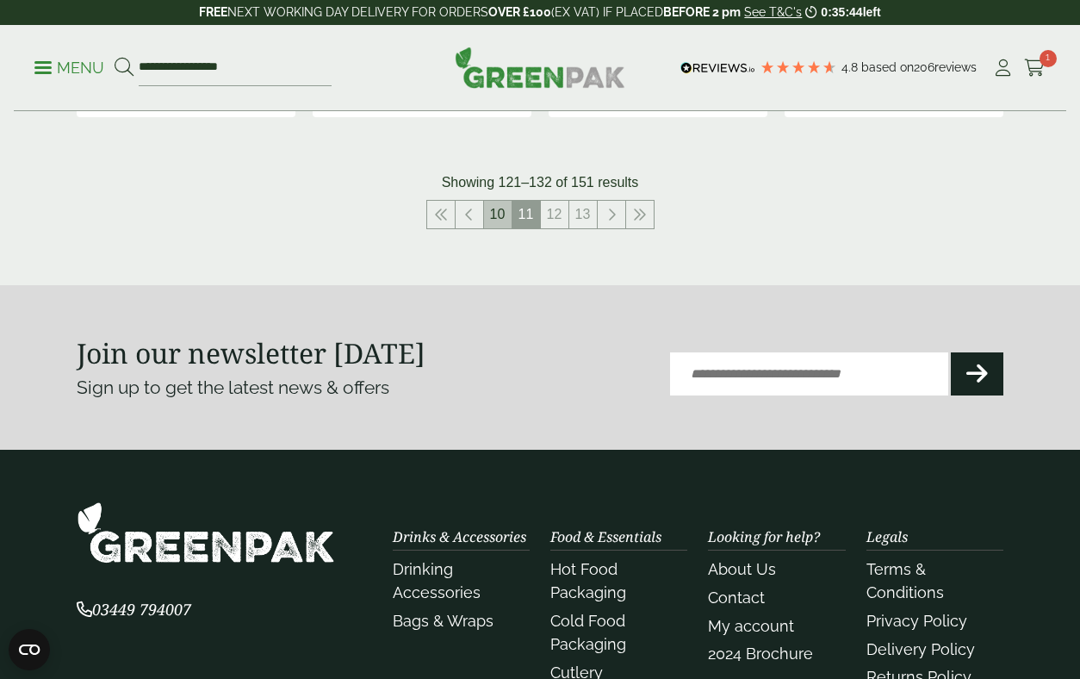
click at [500, 209] on link "10" at bounding box center [498, 215] width 28 height 28
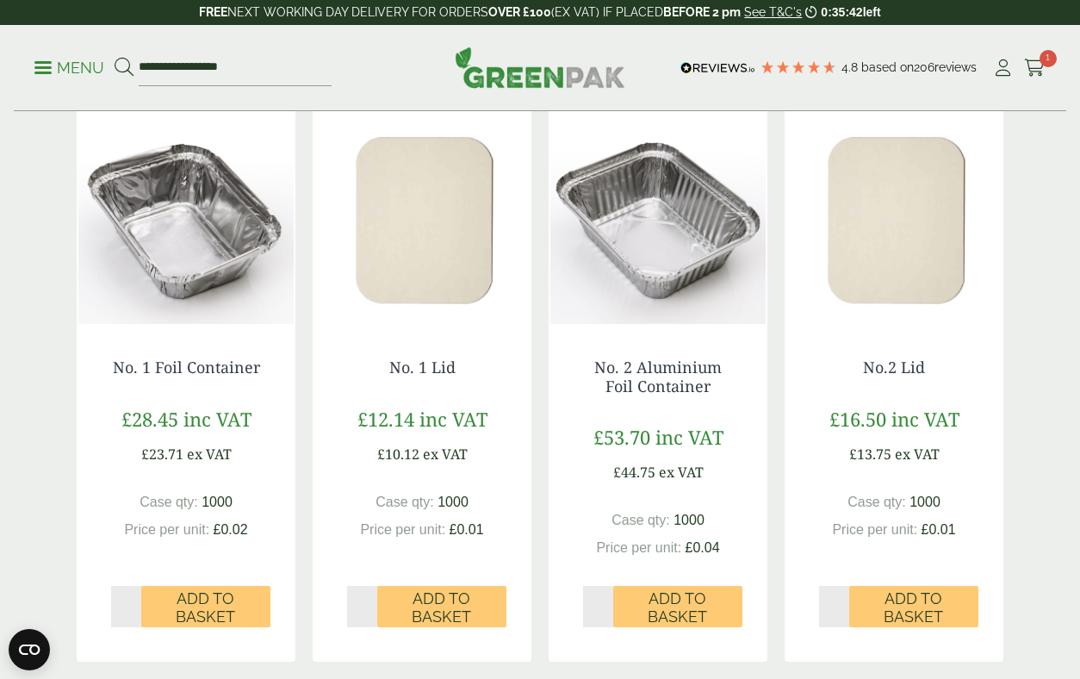
scroll to position [1615, 0]
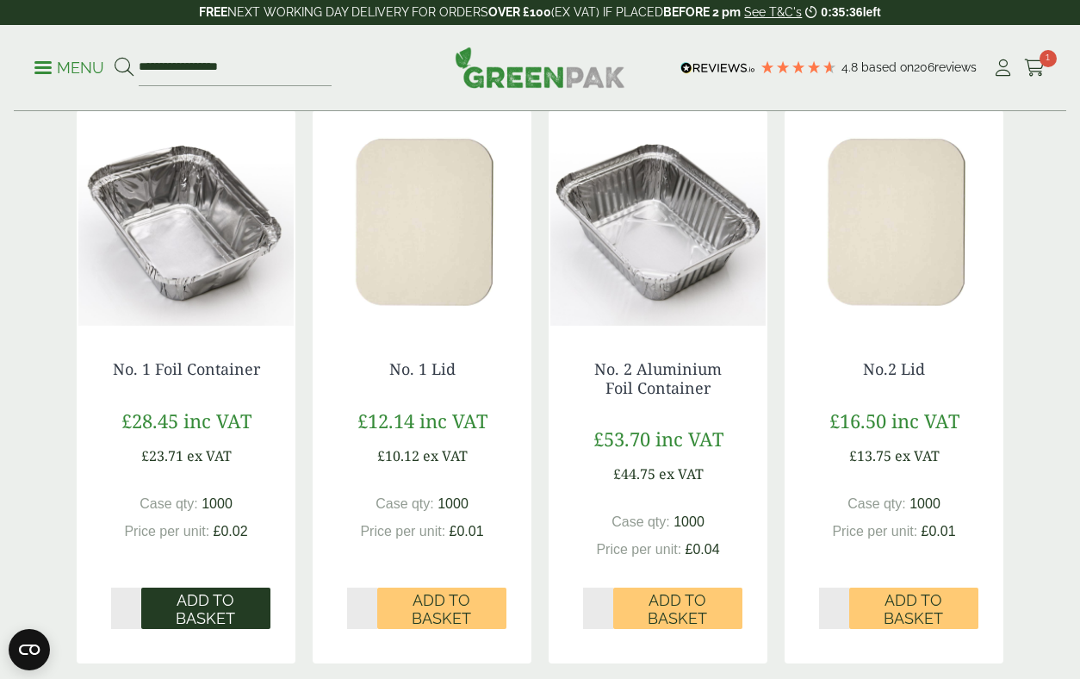
click at [224, 616] on span "Add to Basket" at bounding box center [205, 609] width 105 height 37
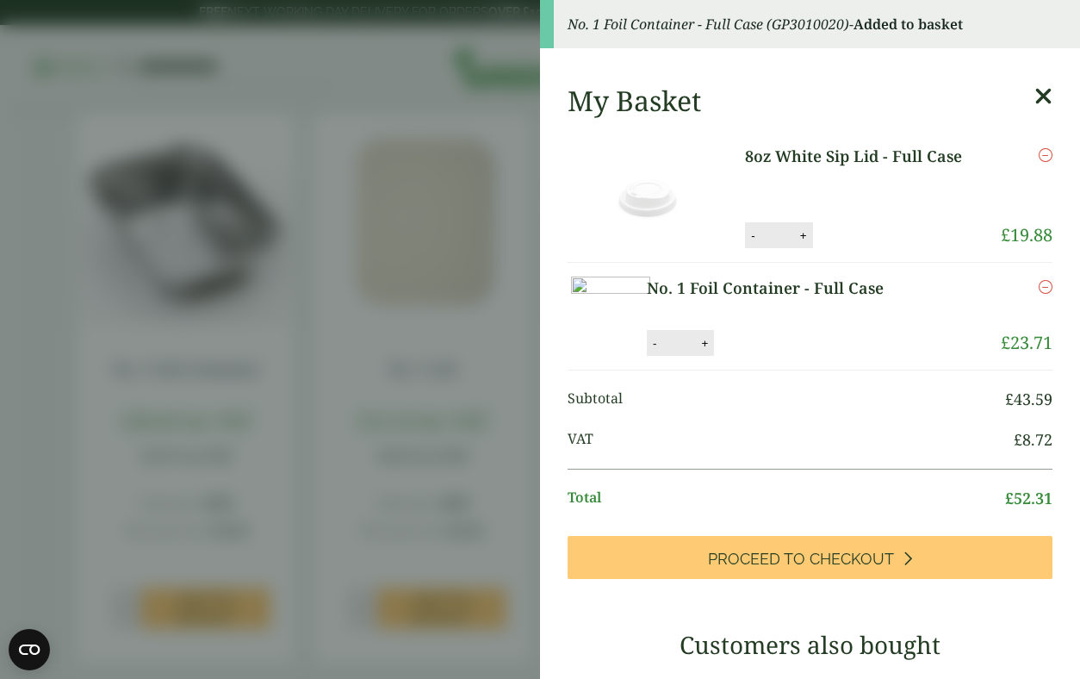
click at [409, 445] on aside "No. 1 Foil Container - Full Case (GP3010020) - Added to basket My Basket 8oz Wh…" at bounding box center [540, 339] width 1080 height 679
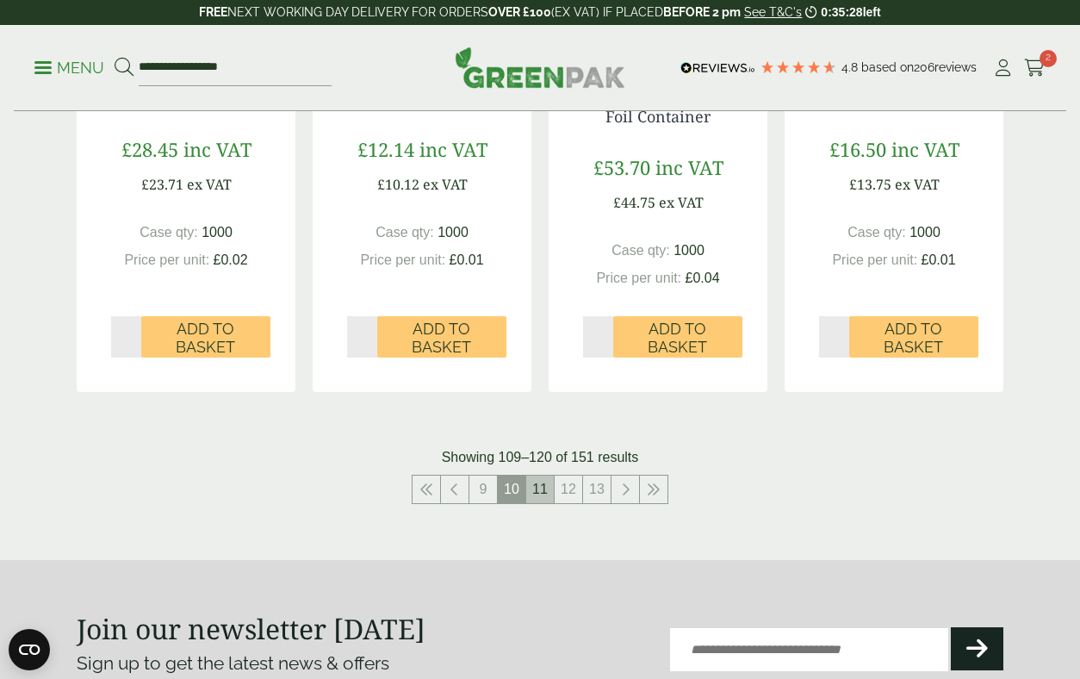
scroll to position [1887, 0]
click at [542, 493] on link "11" at bounding box center [540, 489] width 28 height 28
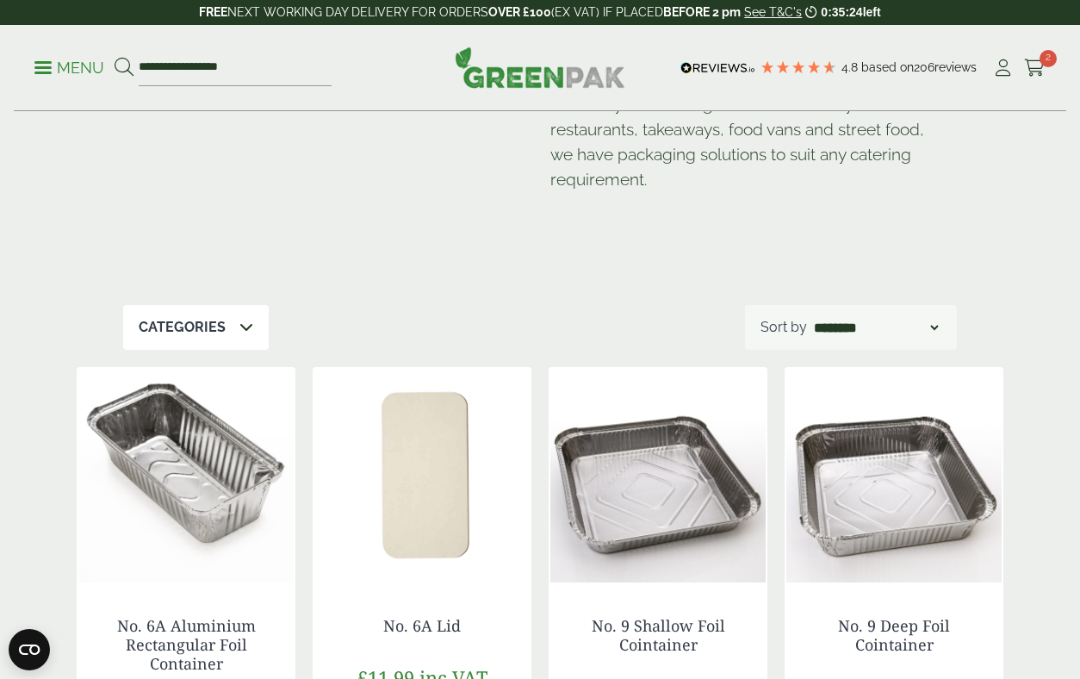
scroll to position [176, 0]
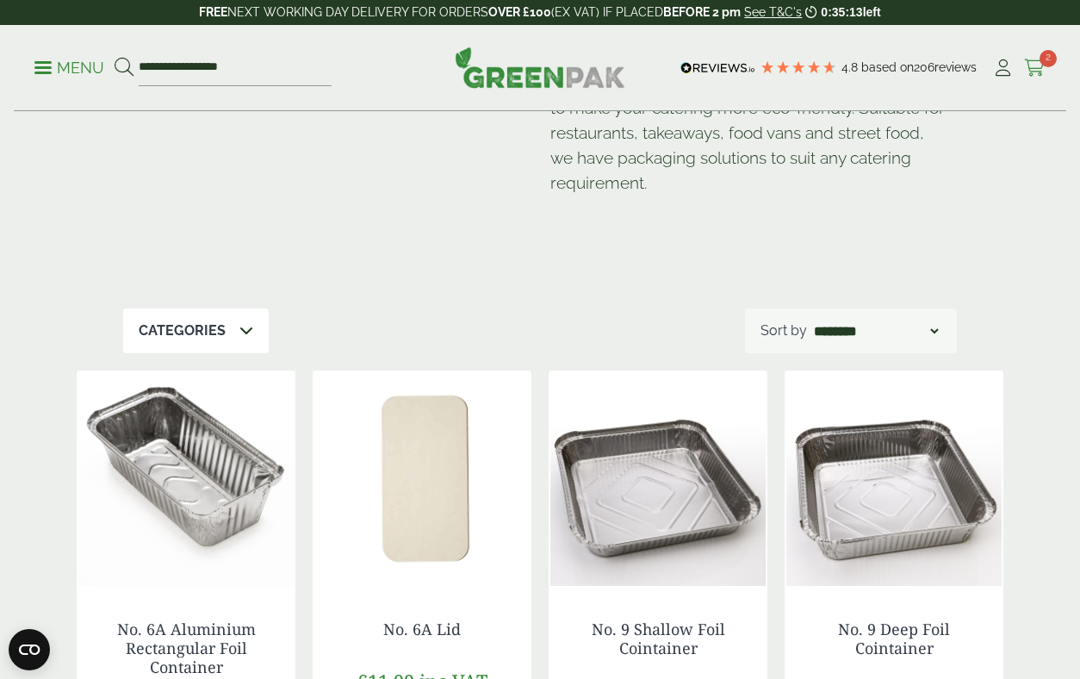
click at [1040, 74] on icon at bounding box center [1035, 67] width 22 height 17
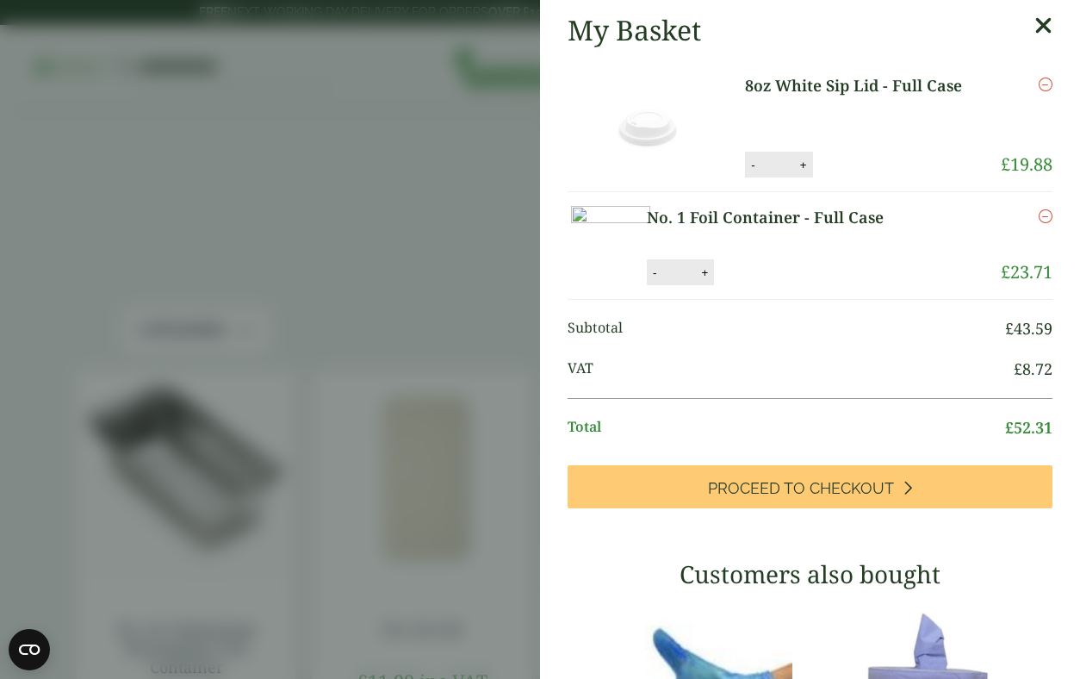
click at [529, 237] on aside "My Basket 8oz White Sip Lid - Full Case 8oz White Sip Lid - Full Case quantity …" at bounding box center [540, 339] width 1080 height 679
